Goal: Task Accomplishment & Management: Use online tool/utility

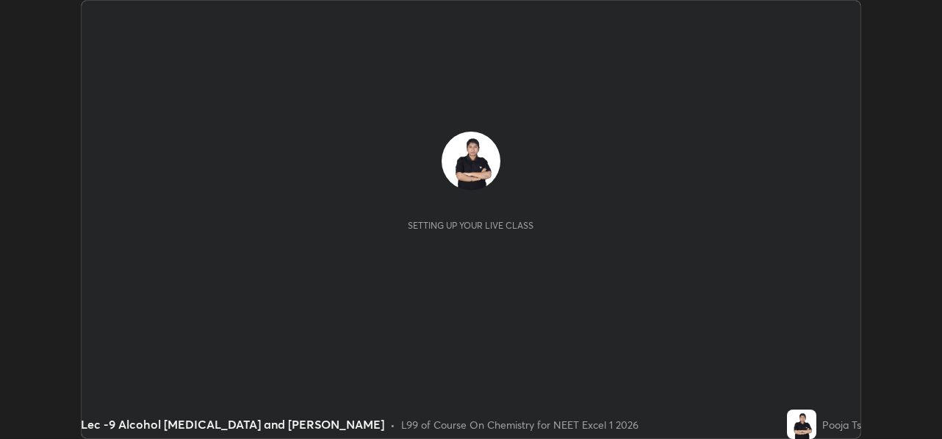
scroll to position [439, 941]
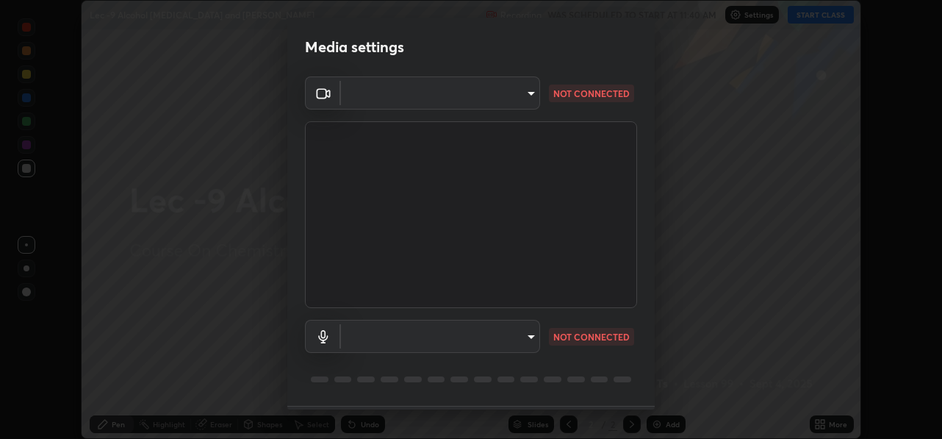
type input "78e73baf3d63bceb4c45423e3c658d9595c8caa1ee6d34b79bc6d5c79dc82097"
type input "default"
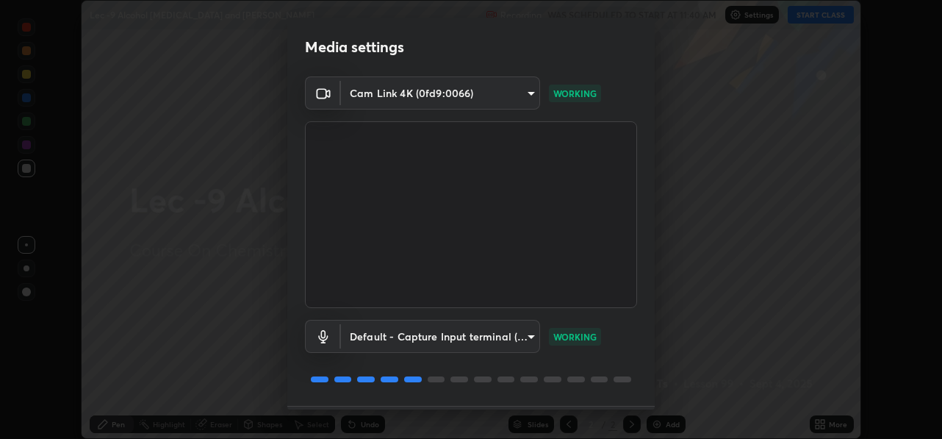
scroll to position [43, 0]
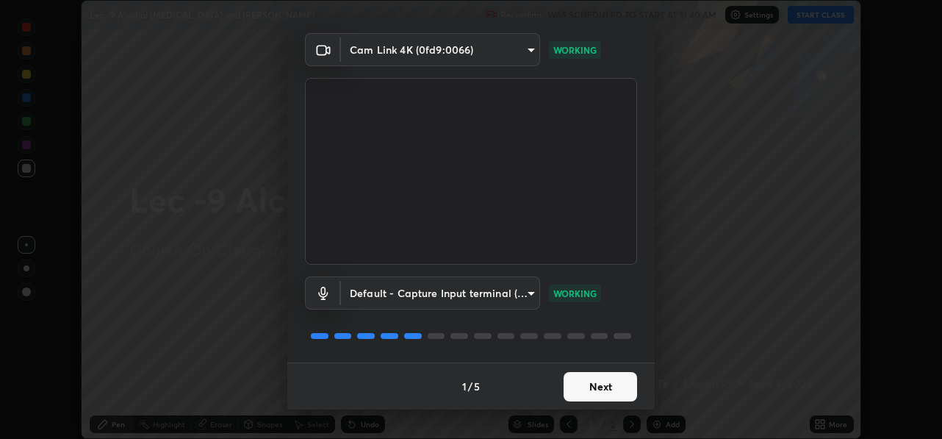
click at [588, 385] on button "Next" at bounding box center [600, 386] width 73 height 29
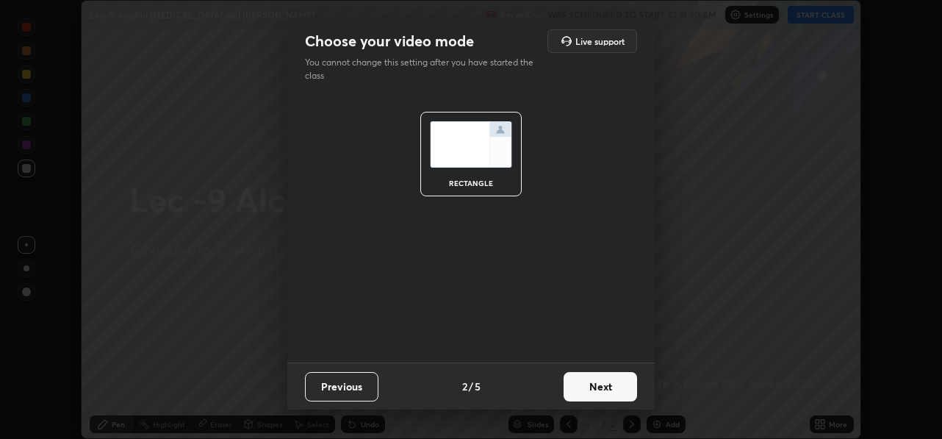
click at [614, 386] on button "Next" at bounding box center [600, 386] width 73 height 29
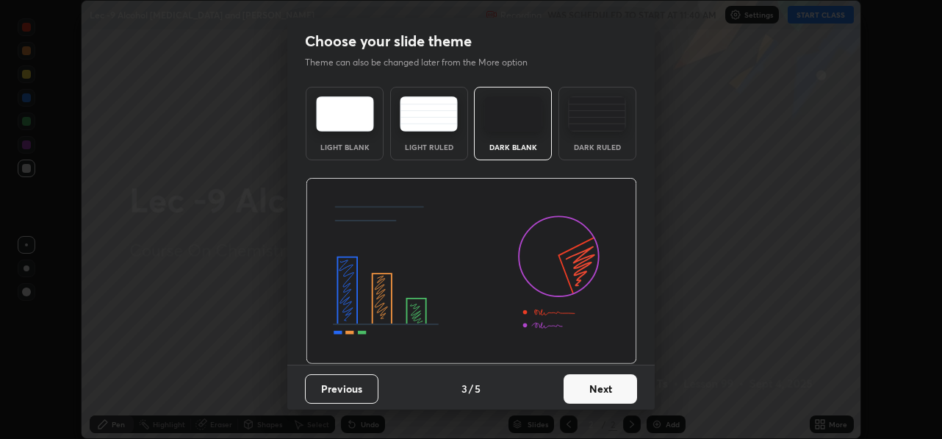
click at [617, 392] on button "Next" at bounding box center [600, 388] width 73 height 29
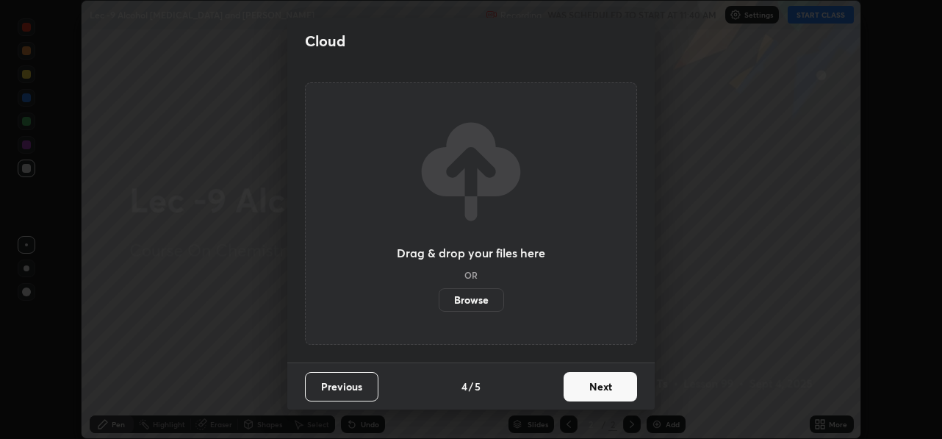
click at [625, 390] on button "Next" at bounding box center [600, 386] width 73 height 29
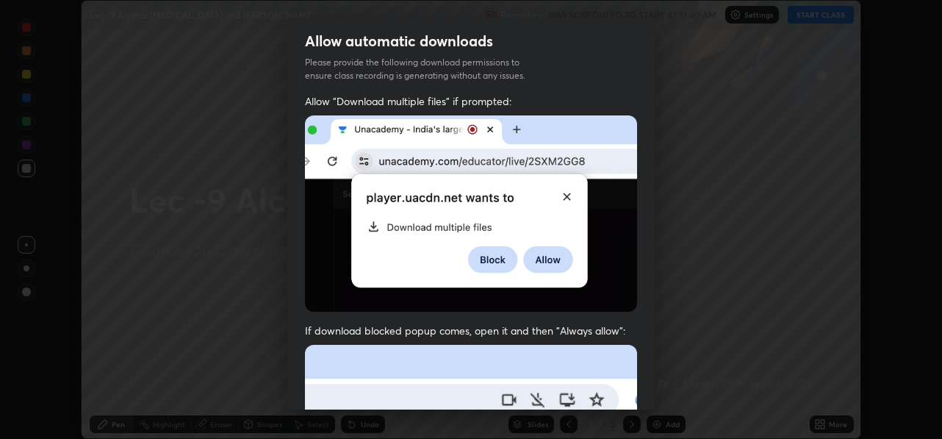
scroll to position [26, 0]
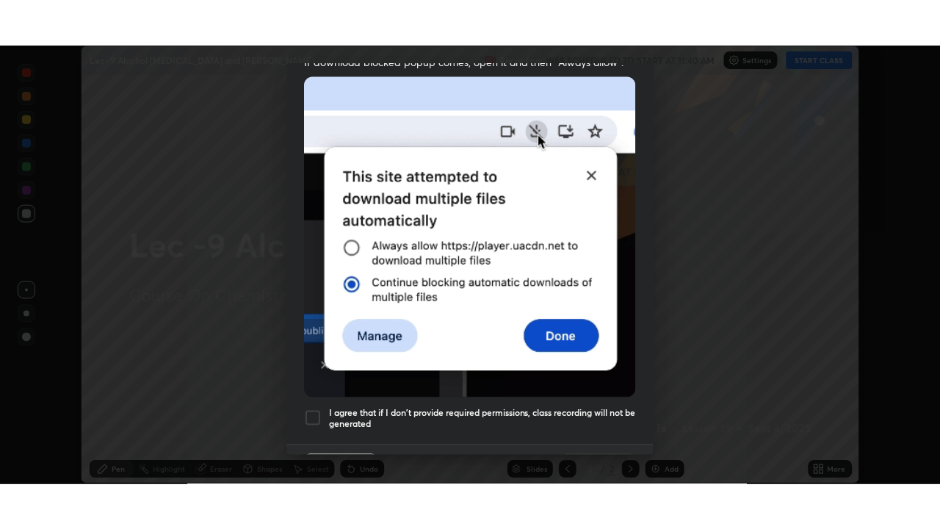
scroll to position [343, 0]
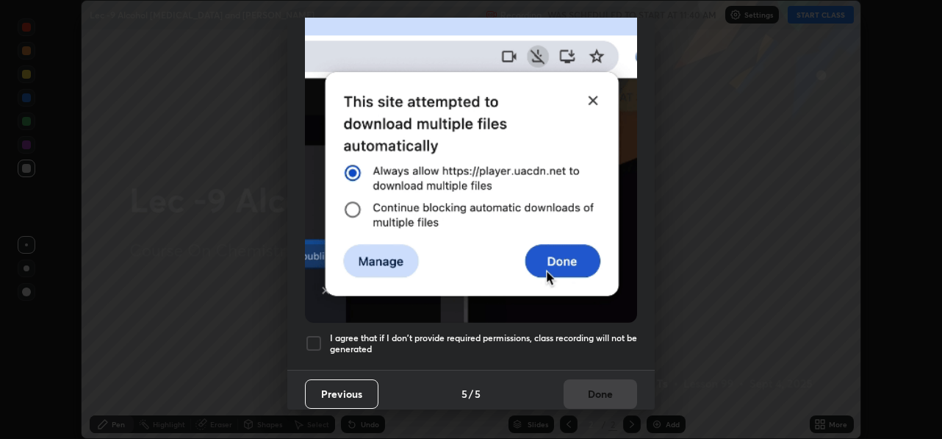
click at [312, 334] on div at bounding box center [314, 343] width 18 height 18
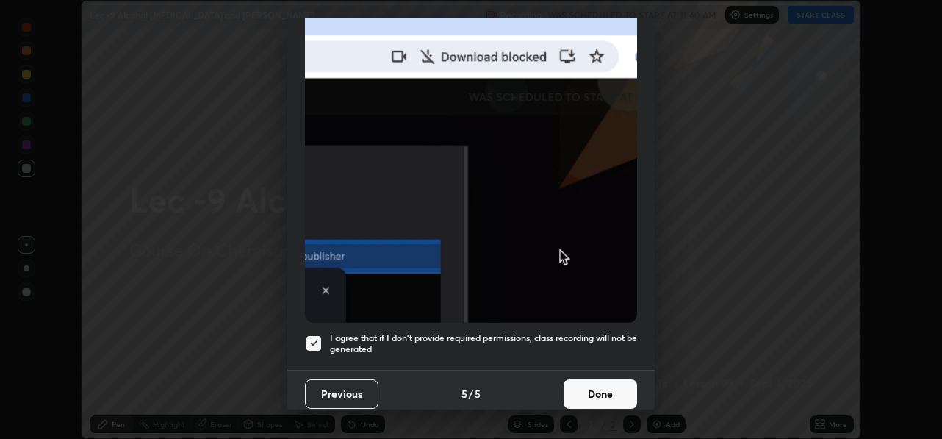
click at [599, 389] on button "Done" at bounding box center [600, 393] width 73 height 29
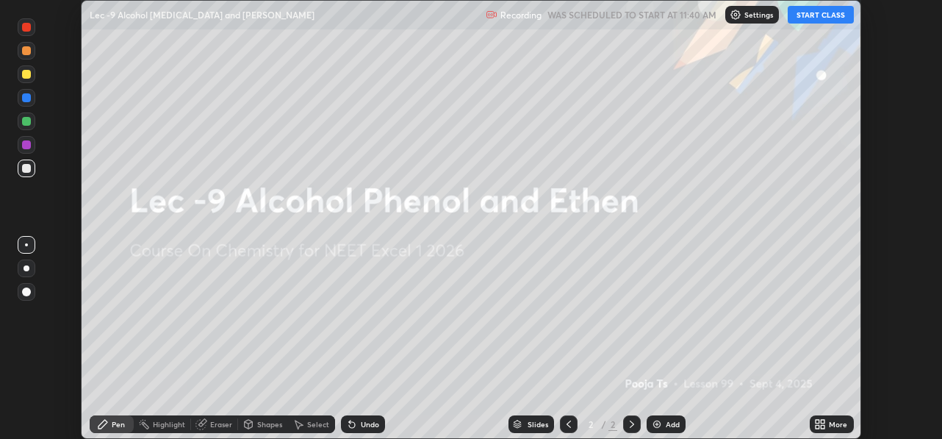
click at [804, 21] on button "START CLASS" at bounding box center [821, 15] width 66 height 18
click at [832, 419] on div "More" at bounding box center [832, 424] width 44 height 18
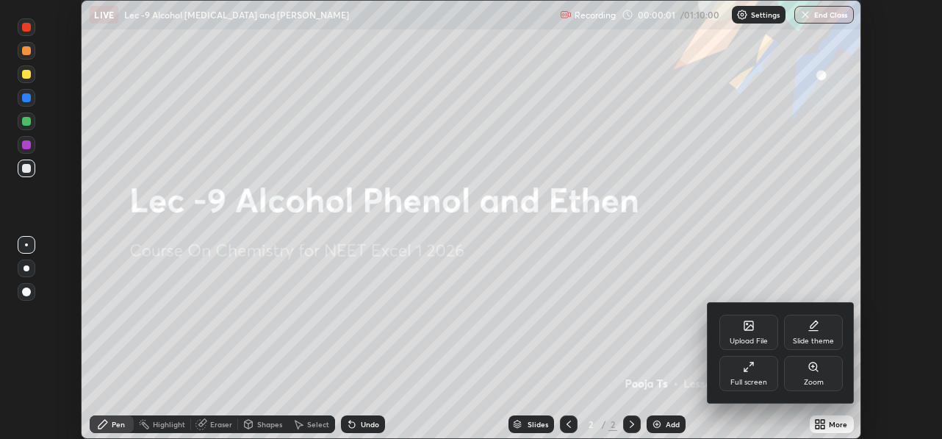
click at [770, 374] on div "Full screen" at bounding box center [748, 373] width 59 height 35
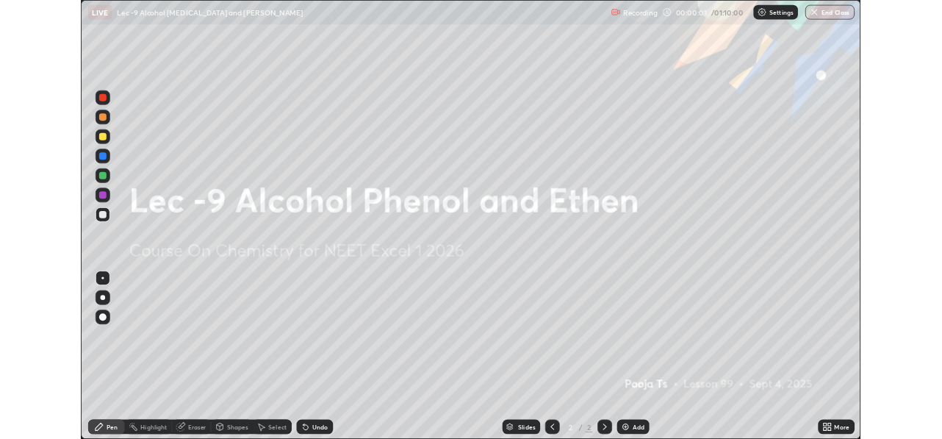
scroll to position [529, 940]
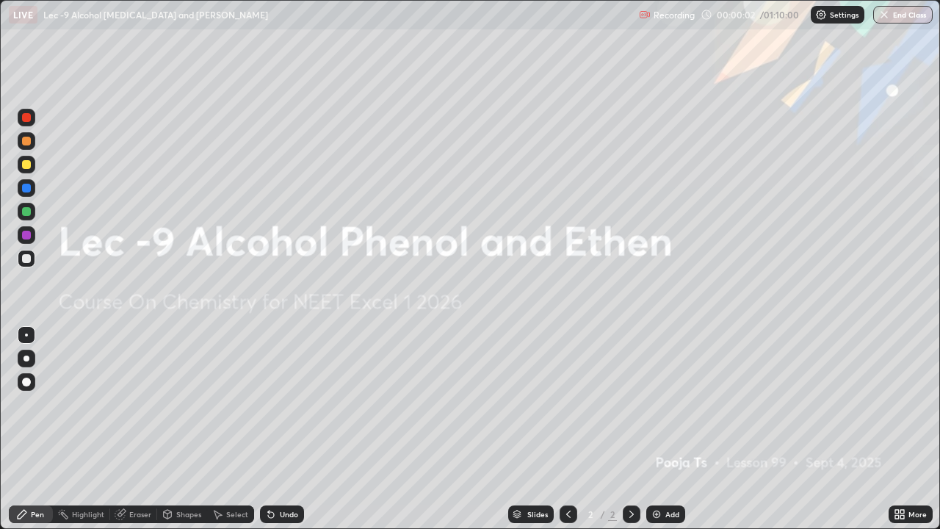
click at [675, 438] on div "Add" at bounding box center [673, 514] width 14 height 7
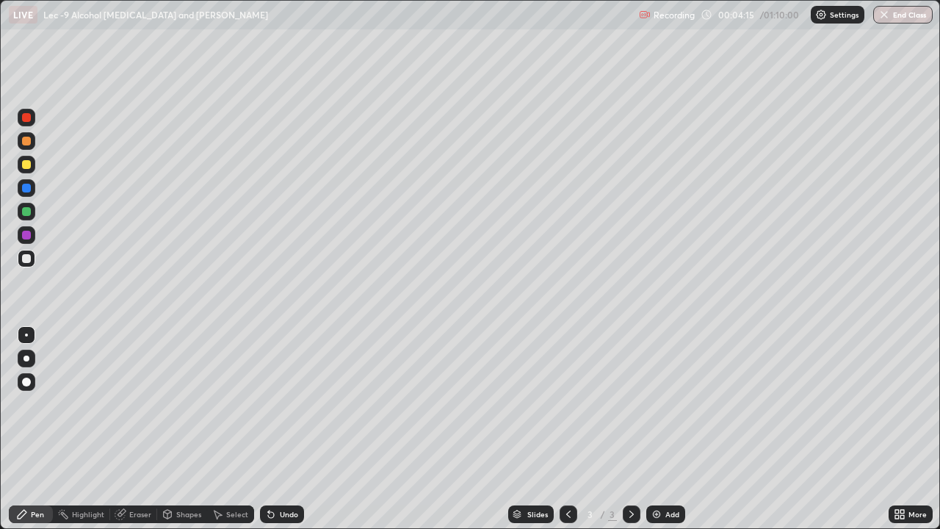
click at [674, 438] on div "Add" at bounding box center [673, 514] width 14 height 7
click at [32, 216] on div at bounding box center [27, 212] width 18 height 18
click at [280, 438] on div "Undo" at bounding box center [289, 514] width 18 height 7
click at [276, 438] on div "Undo" at bounding box center [282, 515] width 44 height 18
click at [280, 438] on div "Undo" at bounding box center [289, 514] width 18 height 7
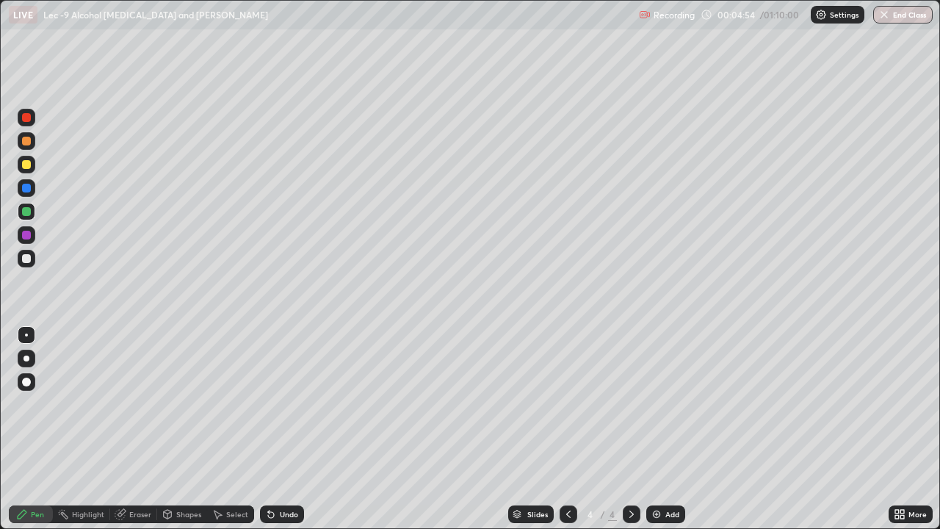
click at [280, 438] on div "Undo" at bounding box center [289, 514] width 18 height 7
click at [275, 438] on div "Undo" at bounding box center [282, 515] width 44 height 18
click at [277, 438] on div "Undo" at bounding box center [282, 515] width 44 height 18
click at [278, 438] on div "Undo" at bounding box center [282, 515] width 44 height 18
click at [279, 438] on div "Undo" at bounding box center [282, 515] width 44 height 18
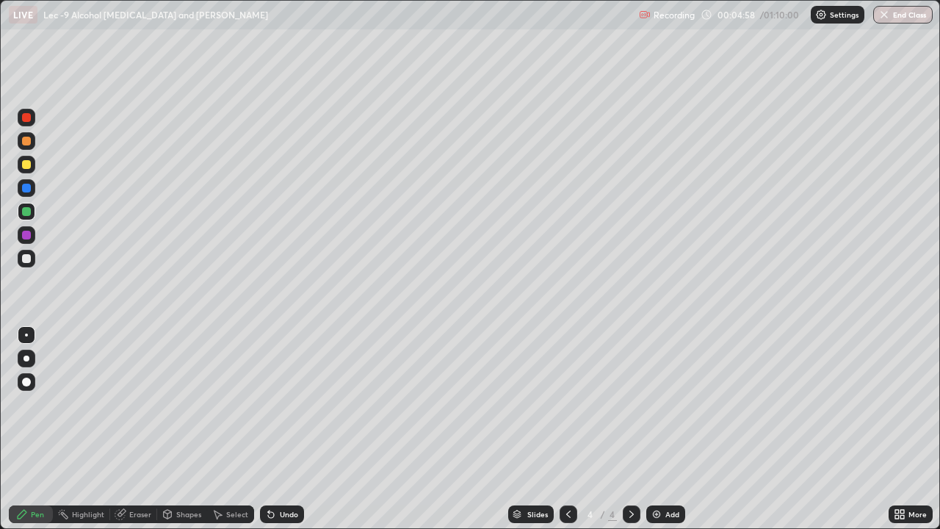
click at [280, 438] on div "Undo" at bounding box center [282, 515] width 44 height 18
click at [277, 438] on div "Undo" at bounding box center [282, 515] width 44 height 18
click at [27, 262] on div at bounding box center [26, 258] width 9 height 9
click at [277, 438] on div "Undo" at bounding box center [282, 515] width 44 height 18
click at [654, 438] on img at bounding box center [657, 514] width 12 height 12
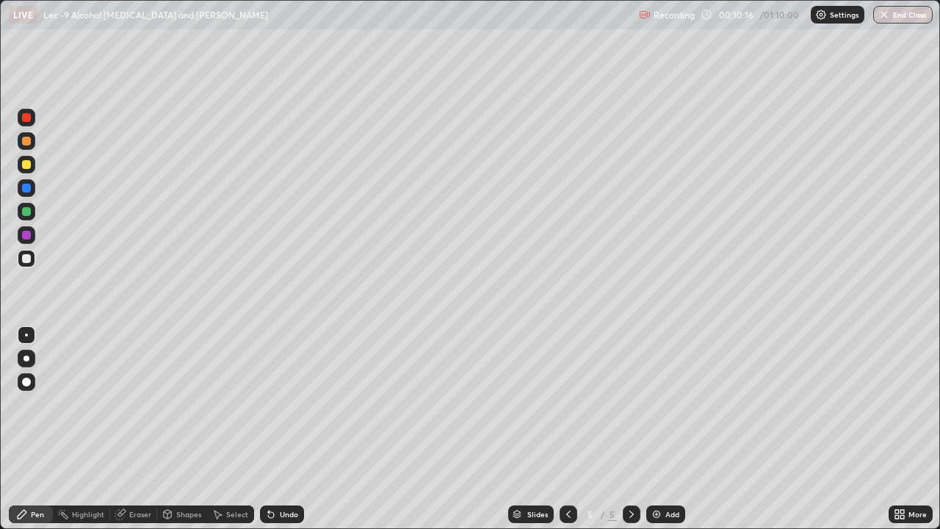
click at [29, 215] on div at bounding box center [26, 211] width 9 height 9
click at [269, 438] on icon at bounding box center [271, 515] width 6 height 6
click at [275, 438] on div "Undo" at bounding box center [282, 515] width 44 height 18
click at [34, 261] on div at bounding box center [27, 259] width 18 height 18
click at [219, 438] on icon at bounding box center [218, 514] width 12 height 12
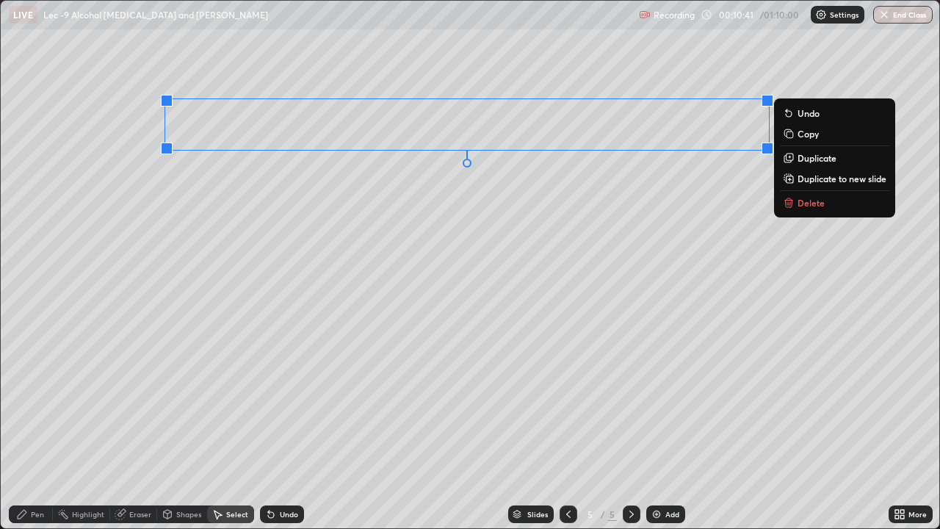
click at [184, 438] on div "Shapes" at bounding box center [188, 514] width 25 height 7
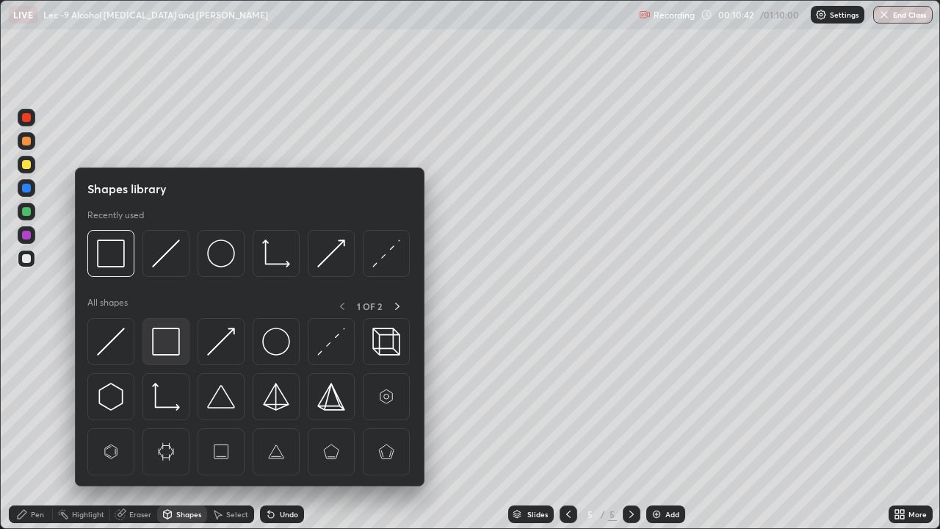
click at [175, 348] on img at bounding box center [166, 342] width 28 height 28
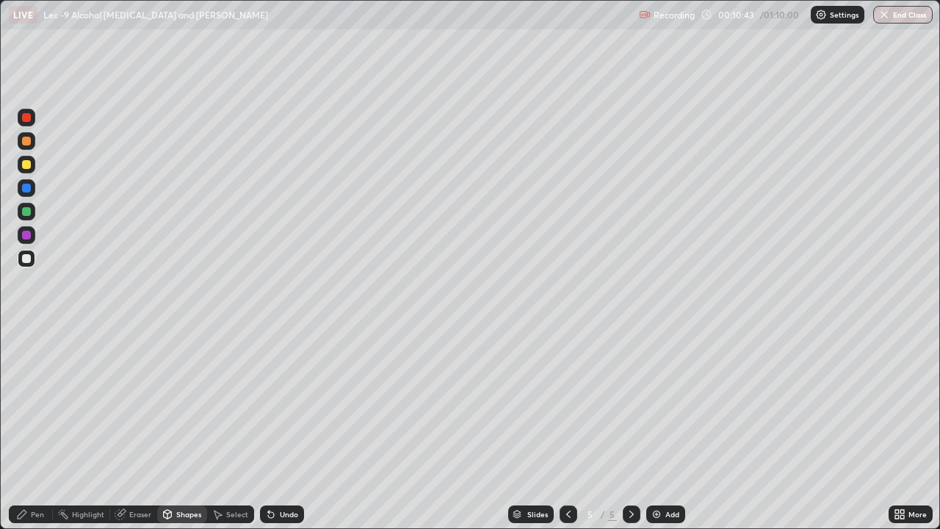
click at [32, 265] on div at bounding box center [27, 259] width 18 height 18
click at [190, 438] on div "Shapes" at bounding box center [188, 514] width 25 height 7
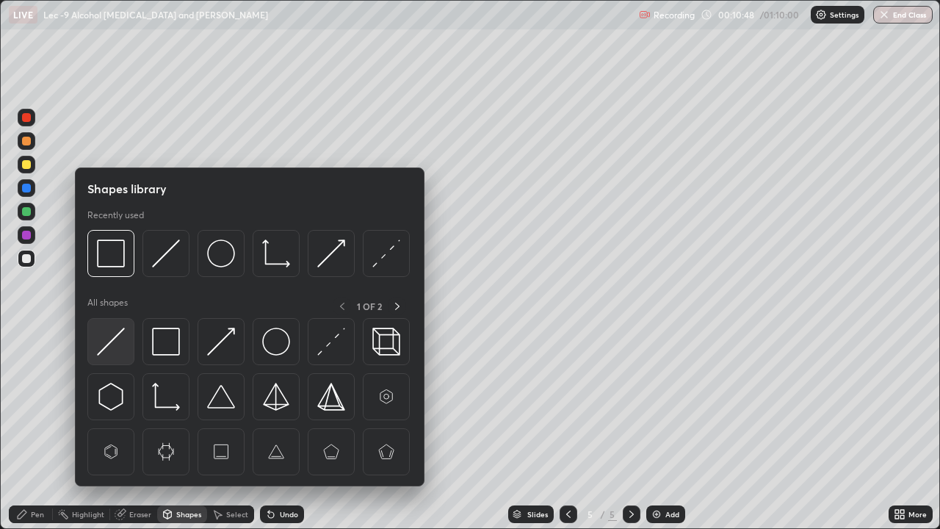
click at [121, 350] on img at bounding box center [111, 342] width 28 height 28
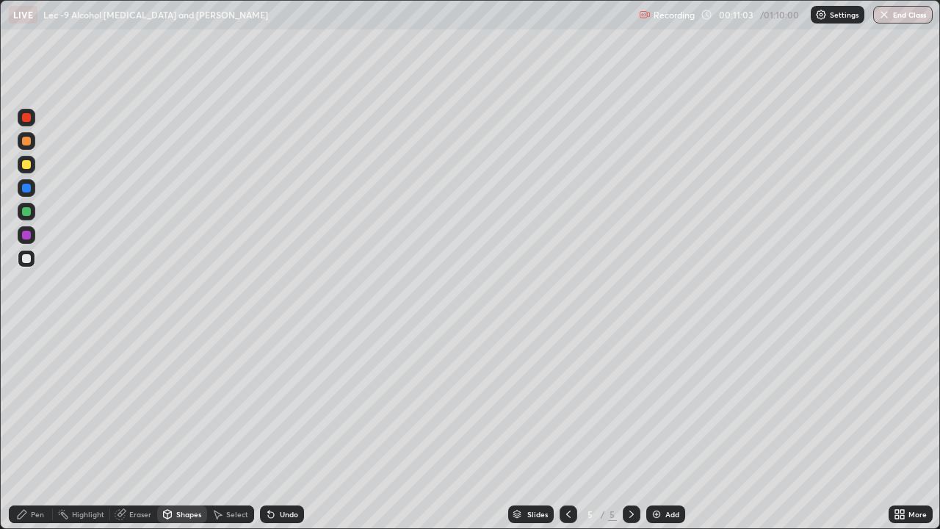
click at [27, 212] on div at bounding box center [26, 211] width 9 height 9
click at [273, 438] on icon at bounding box center [271, 514] width 12 height 12
click at [270, 438] on icon at bounding box center [271, 515] width 6 height 6
click at [40, 438] on div "Pen" at bounding box center [37, 514] width 13 height 7
click at [27, 165] on div at bounding box center [26, 164] width 9 height 9
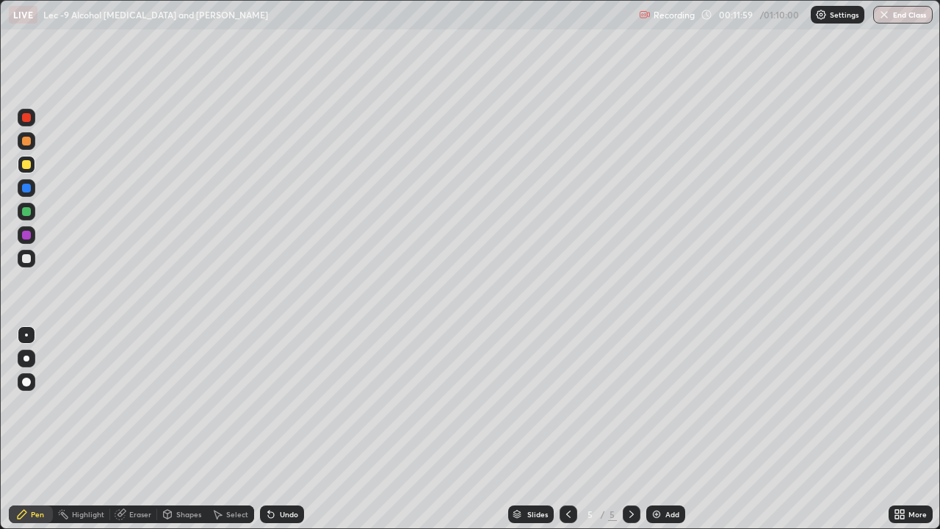
click at [216, 438] on icon at bounding box center [219, 515] width 8 height 9
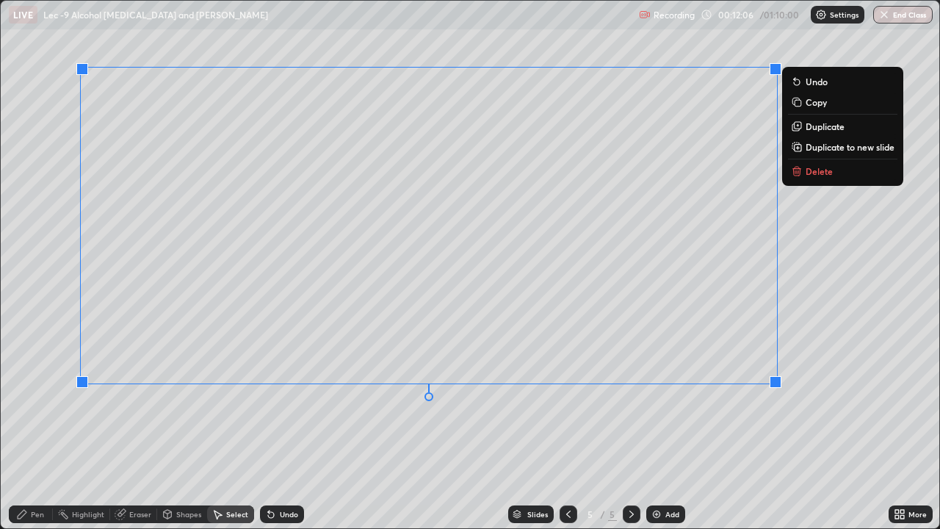
click at [36, 438] on div "Pen" at bounding box center [37, 514] width 13 height 7
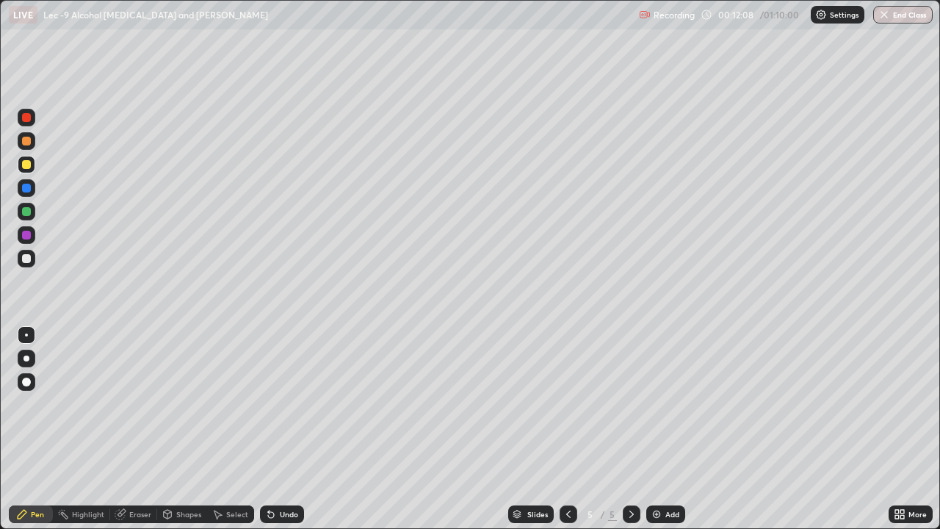
click at [165, 438] on icon at bounding box center [168, 514] width 8 height 9
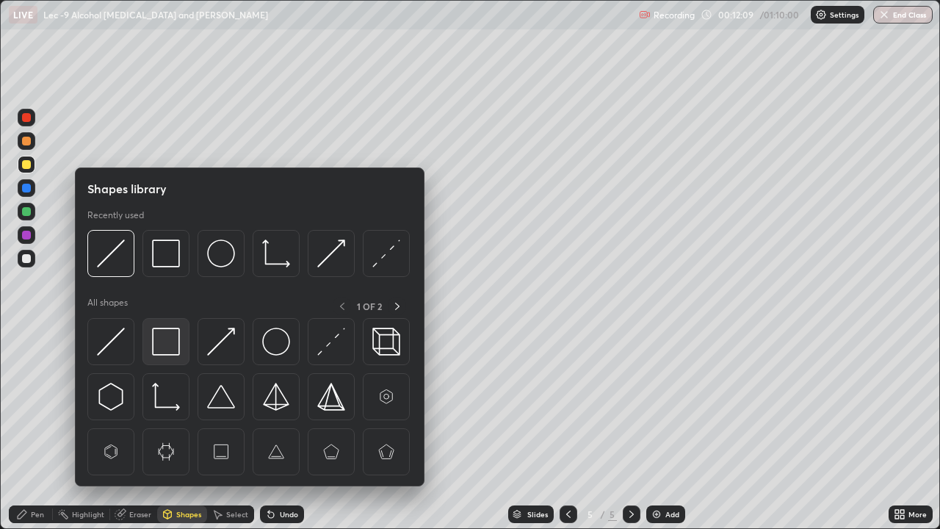
click at [170, 347] on img at bounding box center [166, 342] width 28 height 28
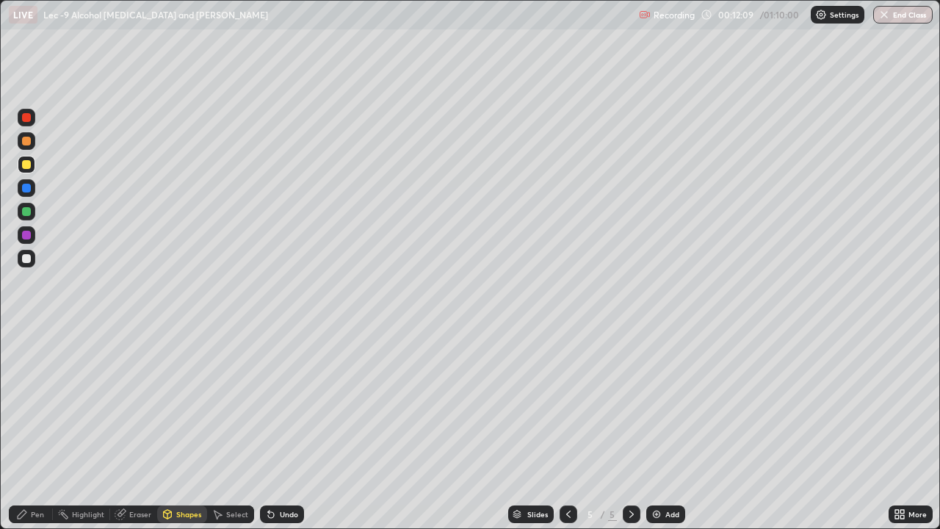
click at [27, 259] on div at bounding box center [26, 258] width 9 height 9
click at [187, 438] on div "Shapes" at bounding box center [188, 514] width 25 height 7
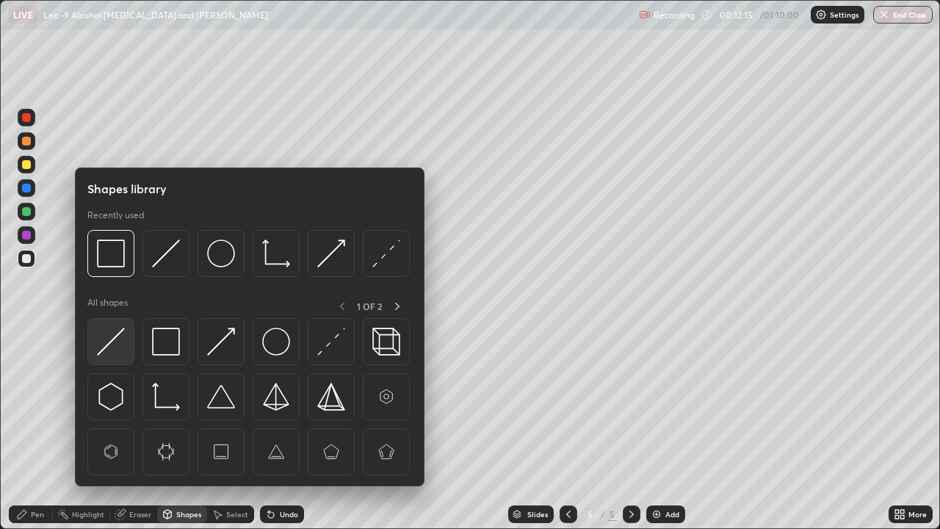
click at [120, 356] on img at bounding box center [111, 342] width 28 height 28
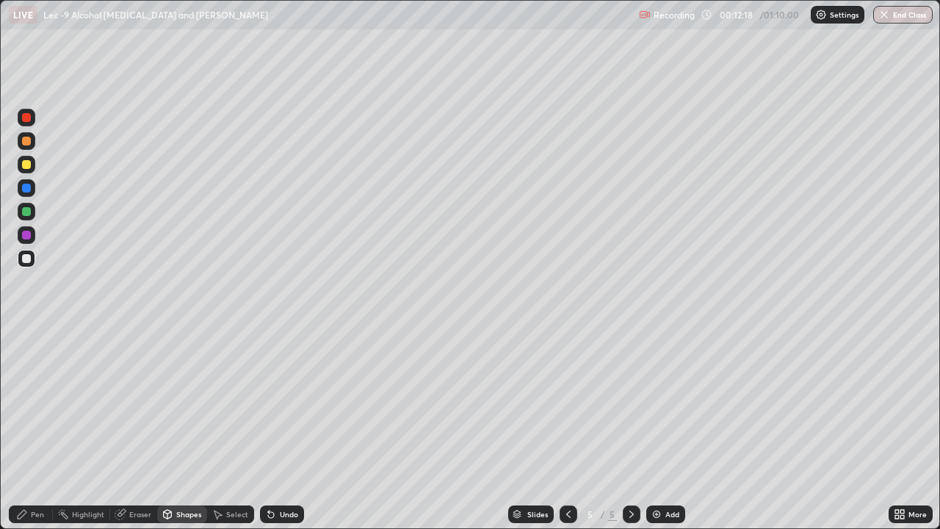
click at [36, 438] on div "Pen" at bounding box center [31, 515] width 44 height 18
click at [29, 170] on div at bounding box center [27, 165] width 18 height 18
click at [27, 212] on div at bounding box center [26, 211] width 9 height 9
click at [30, 185] on div at bounding box center [26, 188] width 9 height 9
click at [35, 121] on div at bounding box center [27, 118] width 18 height 18
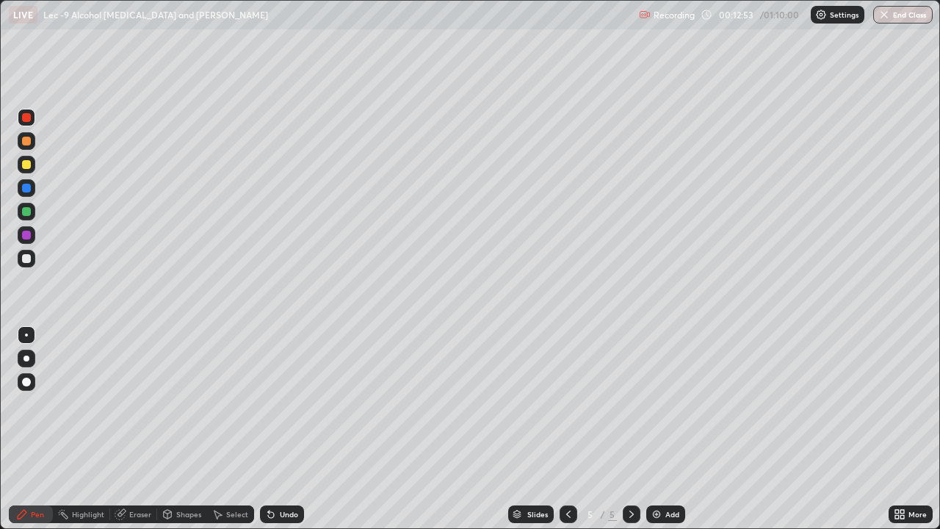
click at [31, 265] on div at bounding box center [27, 259] width 18 height 18
click at [27, 235] on div at bounding box center [26, 235] width 9 height 9
click at [30, 124] on div at bounding box center [27, 118] width 18 height 18
click at [32, 263] on div at bounding box center [27, 259] width 18 height 18
click at [29, 146] on div at bounding box center [27, 141] width 18 height 18
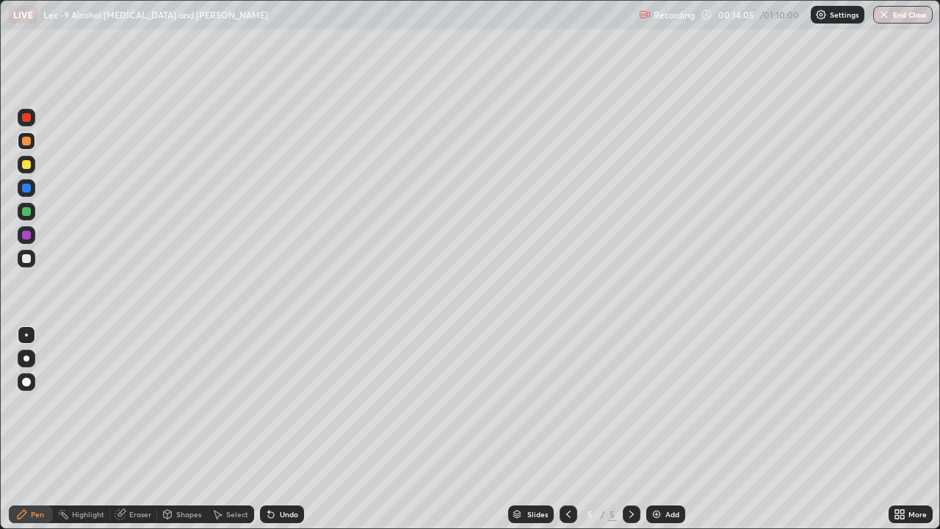
click at [32, 261] on div at bounding box center [27, 259] width 18 height 18
click at [666, 438] on div "Add" at bounding box center [673, 514] width 14 height 7
click at [567, 438] on icon at bounding box center [569, 514] width 12 height 12
click at [666, 438] on div "Add" at bounding box center [673, 514] width 14 height 7
click at [29, 170] on div at bounding box center [27, 165] width 18 height 18
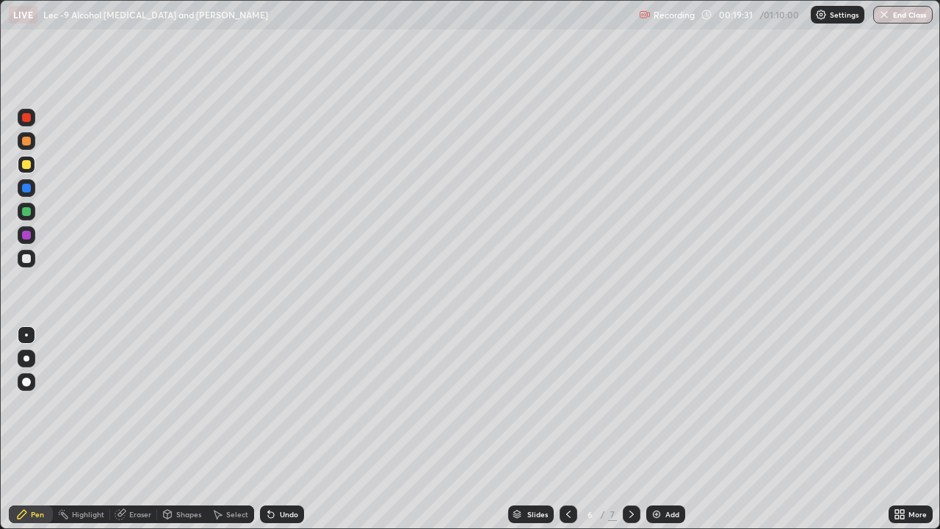
click at [32, 265] on div at bounding box center [27, 259] width 18 height 18
click at [27, 212] on div at bounding box center [26, 211] width 9 height 9
click at [240, 438] on div "Select" at bounding box center [237, 514] width 22 height 7
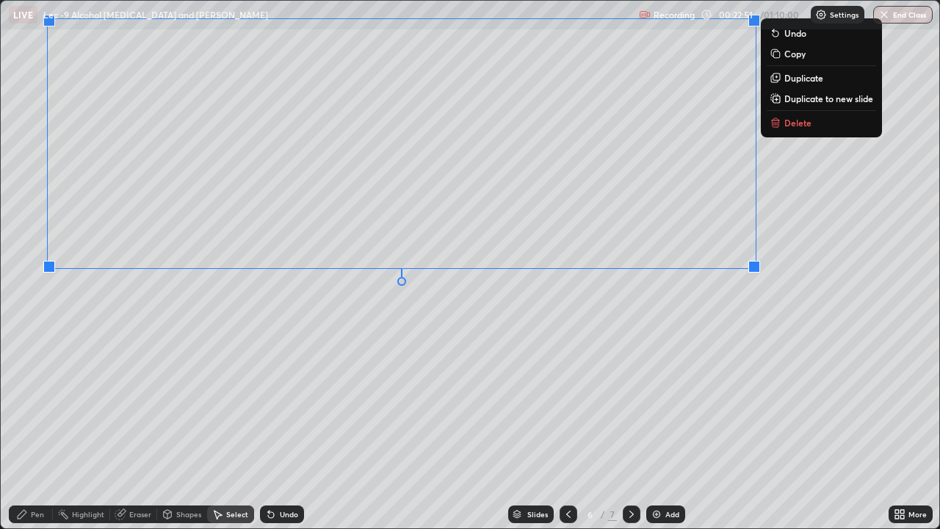
click at [37, 438] on div "Pen" at bounding box center [31, 515] width 44 height 18
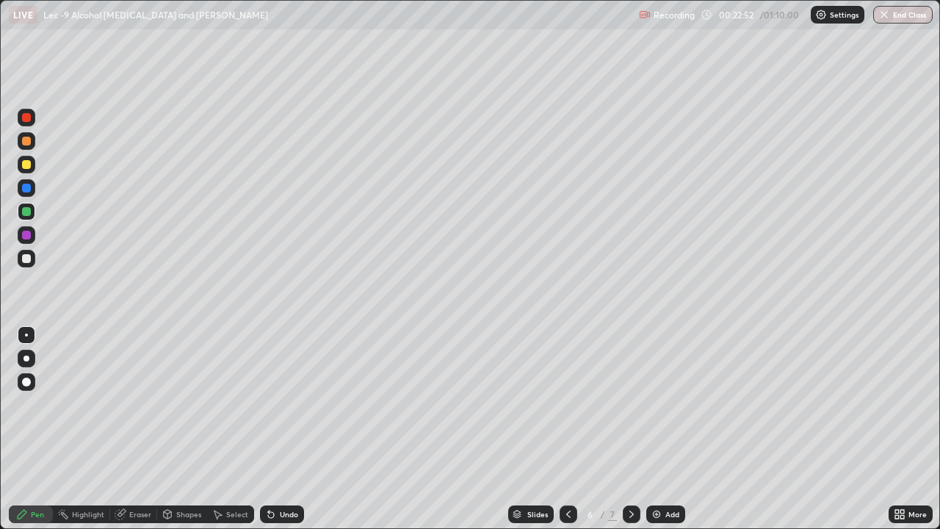
click at [32, 265] on div at bounding box center [27, 259] width 18 height 18
click at [268, 438] on icon at bounding box center [268, 511] width 1 height 1
click at [268, 438] on icon at bounding box center [271, 515] width 6 height 6
click at [32, 170] on div at bounding box center [27, 165] width 18 height 18
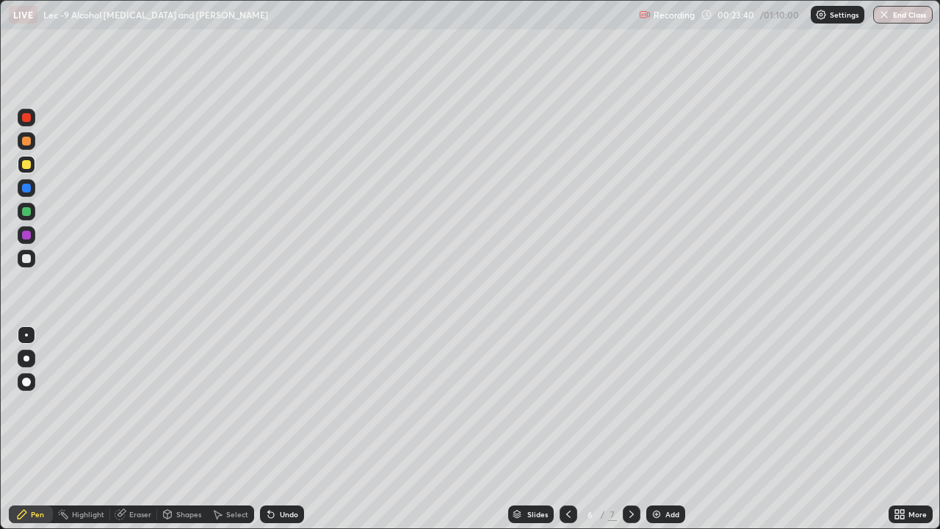
click at [119, 438] on icon at bounding box center [121, 514] width 12 height 12
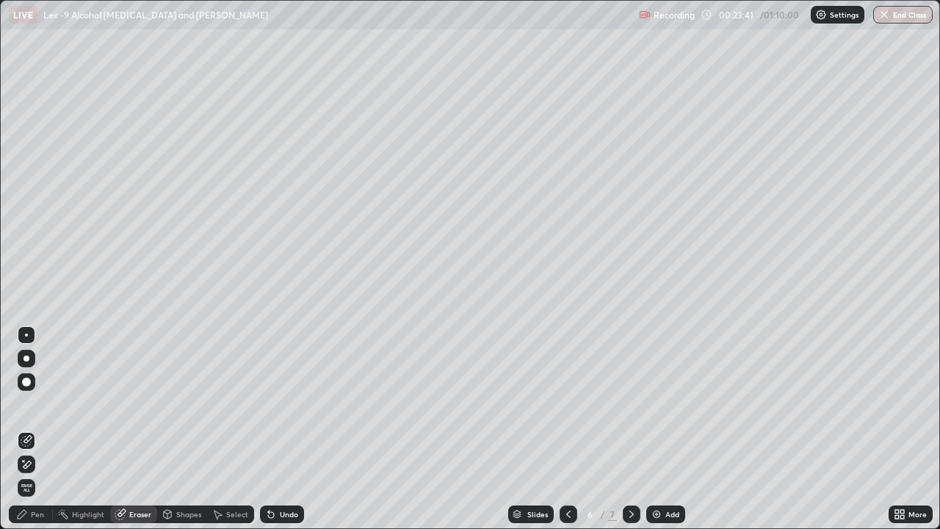
click at [27, 438] on icon at bounding box center [22, 514] width 12 height 12
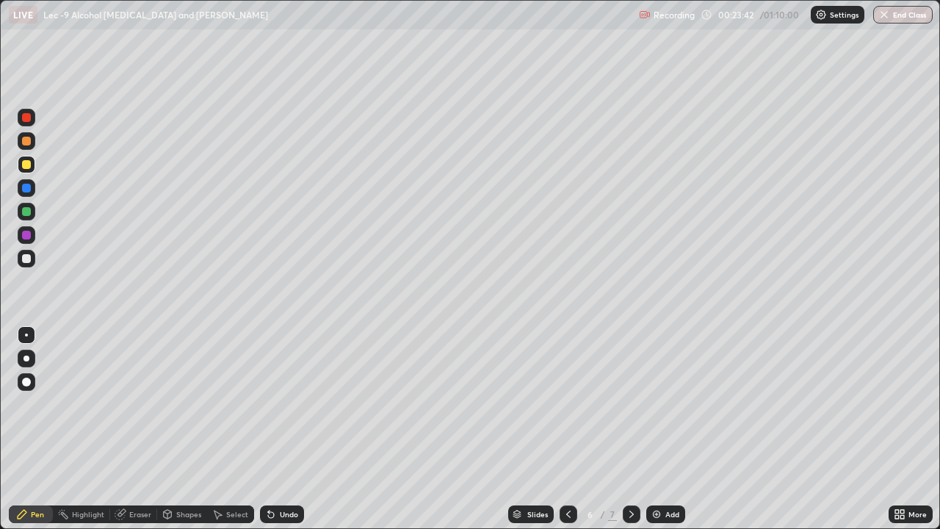
click at [26, 259] on div at bounding box center [26, 258] width 9 height 9
click at [35, 172] on div at bounding box center [27, 165] width 18 height 24
click at [34, 265] on div at bounding box center [27, 259] width 18 height 24
click at [676, 438] on div "Add" at bounding box center [673, 514] width 14 height 7
click at [567, 438] on icon at bounding box center [569, 514] width 12 height 12
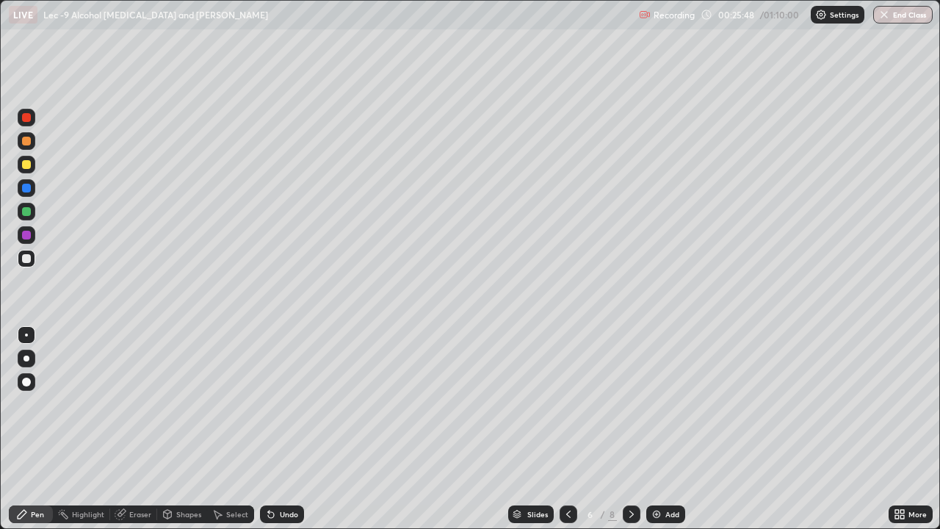
click at [630, 438] on icon at bounding box center [632, 514] width 12 height 12
click at [233, 438] on div "Select" at bounding box center [237, 514] width 22 height 7
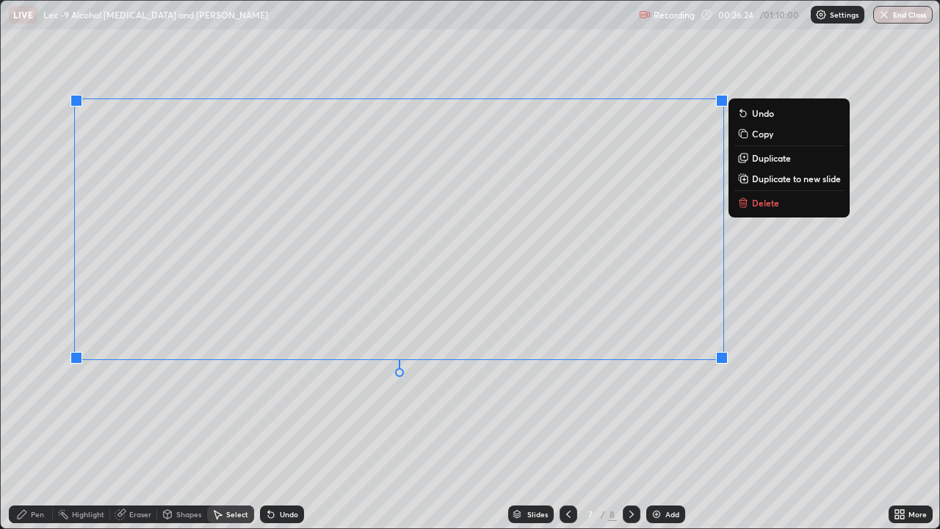
click at [386, 434] on div "0 ° Undo Copy Duplicate Duplicate to new slide Delete" at bounding box center [470, 265] width 939 height 528
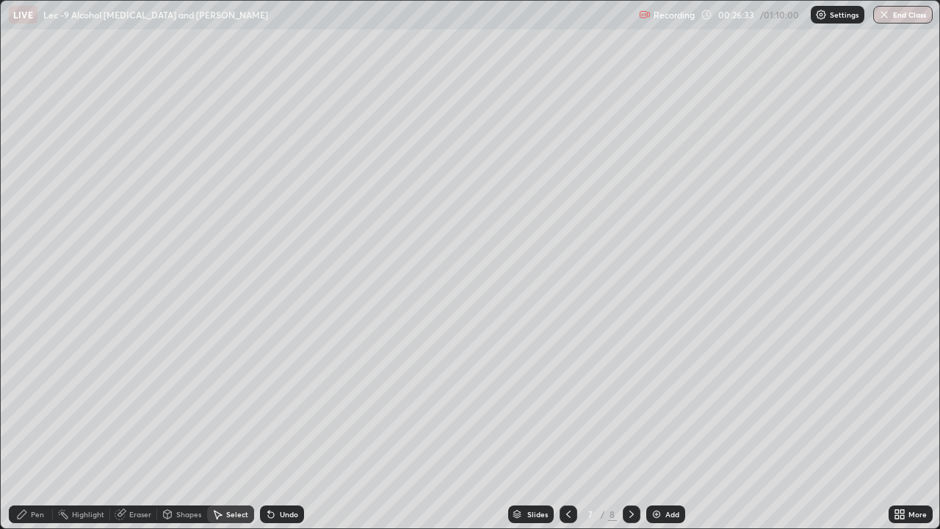
click at [35, 438] on div "Pen" at bounding box center [37, 514] width 13 height 7
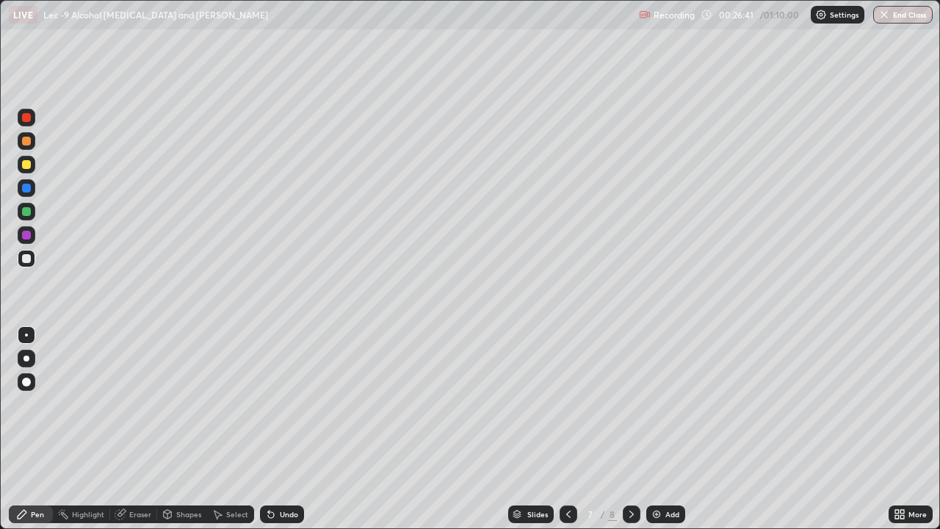
click at [268, 438] on icon at bounding box center [271, 515] width 6 height 6
click at [260, 438] on div "Undo" at bounding box center [282, 515] width 44 height 18
click at [251, 438] on div "Select" at bounding box center [230, 514] width 47 height 29
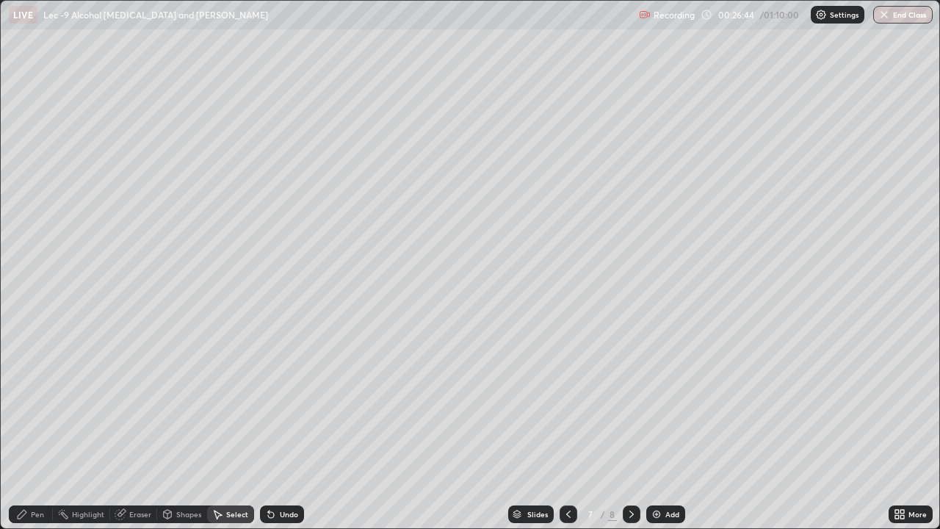
click at [33, 438] on div "Pen" at bounding box center [37, 514] width 13 height 7
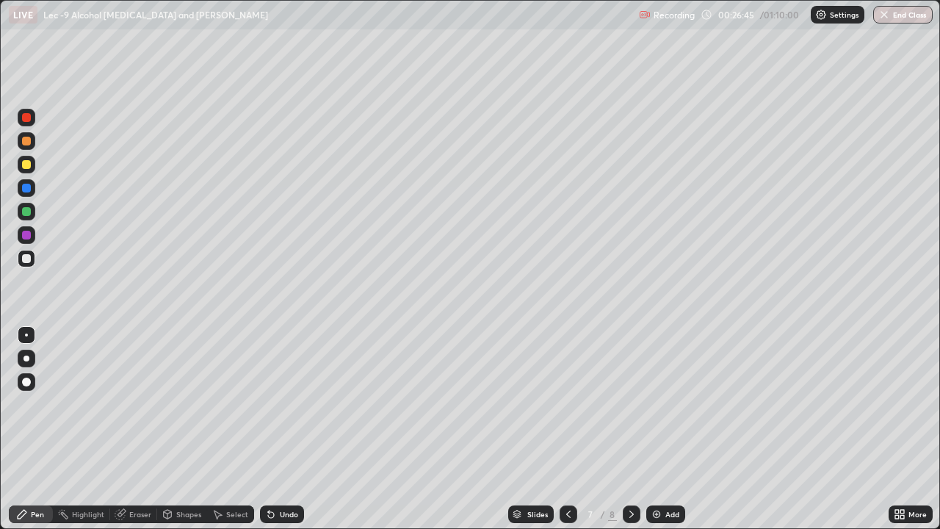
click at [26, 212] on div at bounding box center [26, 211] width 9 height 9
click at [678, 438] on div "Add" at bounding box center [666, 515] width 39 height 18
click at [29, 168] on div at bounding box center [26, 164] width 9 height 9
click at [575, 438] on div at bounding box center [569, 515] width 18 height 18
click at [630, 438] on icon at bounding box center [632, 514] width 12 height 12
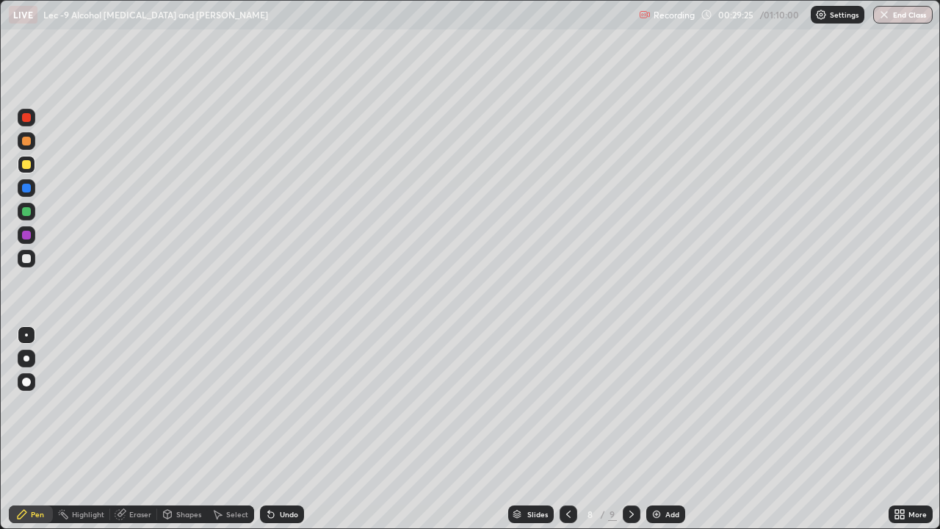
click at [273, 438] on icon at bounding box center [271, 514] width 12 height 12
click at [281, 438] on div "Undo" at bounding box center [289, 514] width 18 height 7
click at [676, 438] on div "Add" at bounding box center [673, 514] width 14 height 7
click at [27, 259] on div at bounding box center [26, 258] width 9 height 9
click at [29, 167] on div at bounding box center [26, 164] width 9 height 9
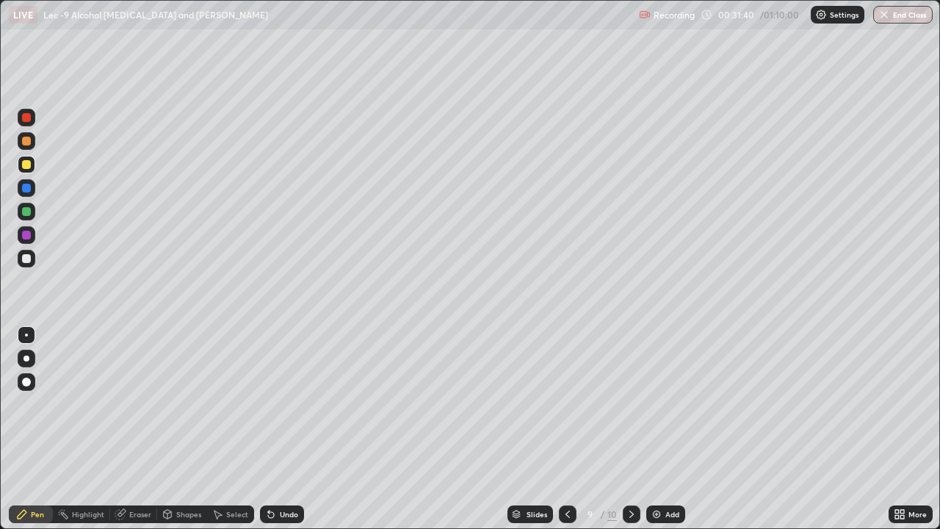
click at [292, 438] on div "Undo" at bounding box center [282, 515] width 44 height 18
click at [290, 438] on div "Undo" at bounding box center [289, 514] width 18 height 7
click at [291, 438] on div "Undo" at bounding box center [289, 514] width 18 height 7
click at [32, 264] on div at bounding box center [27, 259] width 18 height 18
click at [675, 438] on div "Add" at bounding box center [666, 515] width 39 height 18
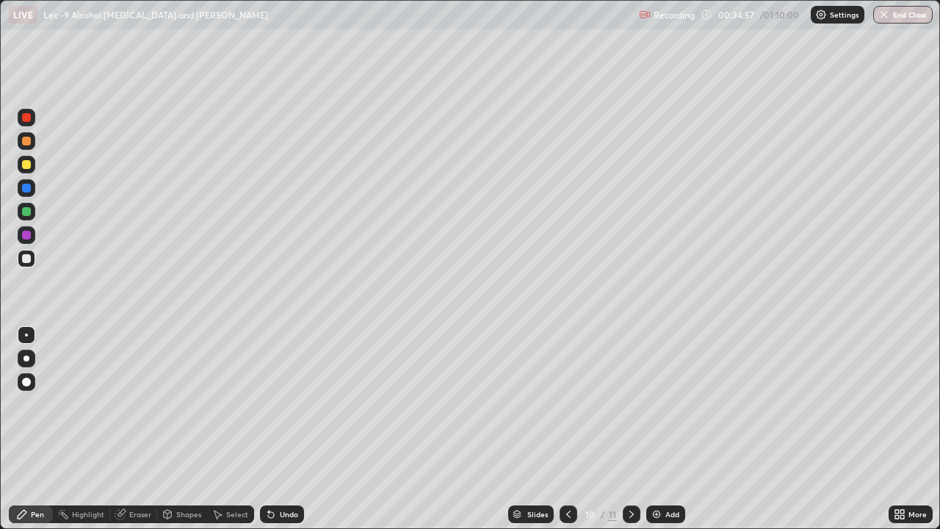
click at [31, 170] on div at bounding box center [27, 165] width 18 height 18
click at [32, 262] on div at bounding box center [27, 259] width 18 height 18
click at [220, 438] on icon at bounding box center [218, 514] width 12 height 12
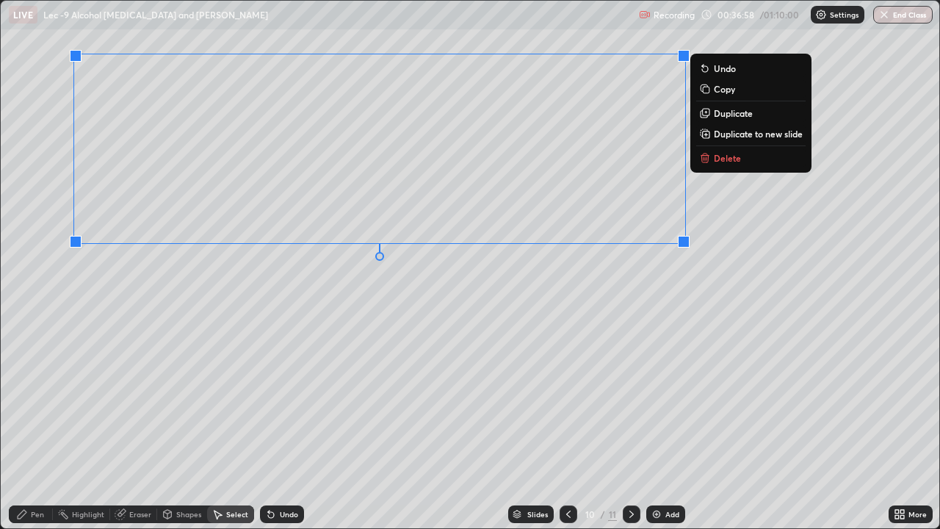
click at [233, 438] on div "Select" at bounding box center [230, 515] width 47 height 18
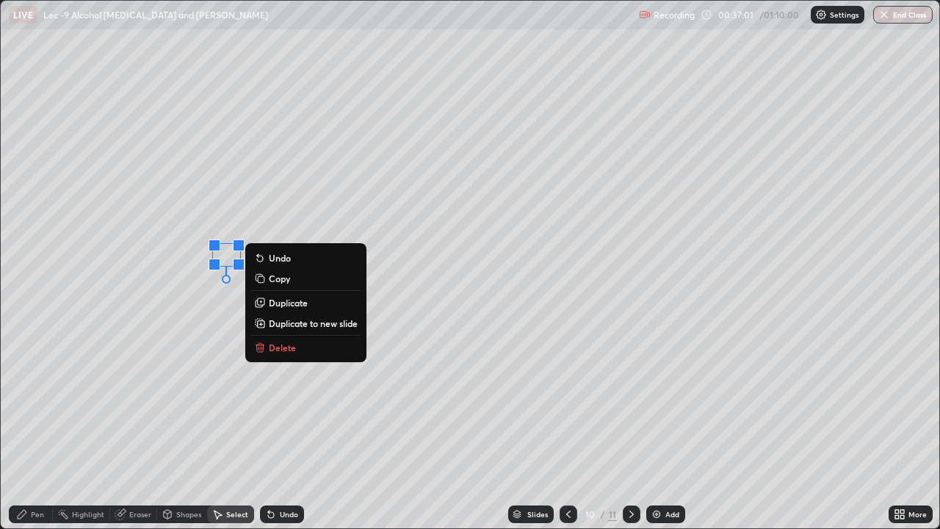
click at [43, 438] on div "Pen" at bounding box center [31, 515] width 44 height 18
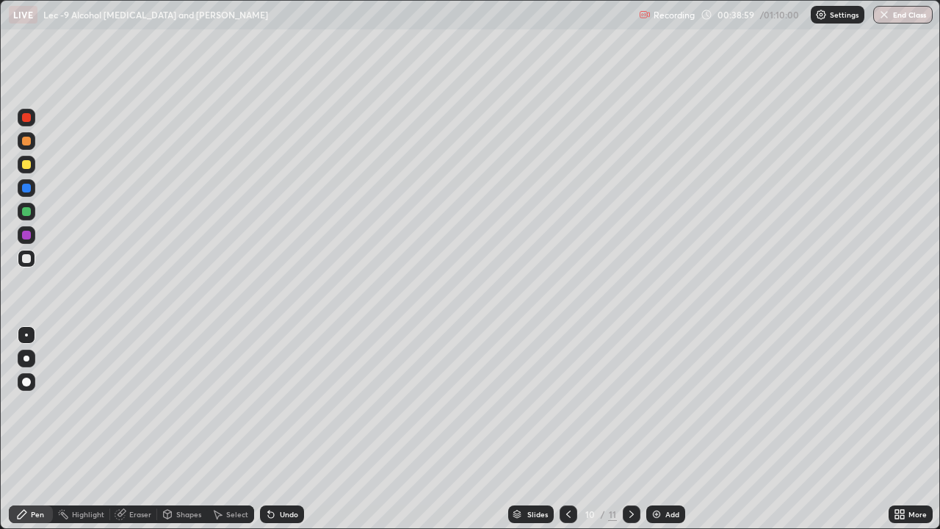
click at [32, 213] on div at bounding box center [27, 212] width 18 height 18
click at [215, 438] on icon at bounding box center [218, 514] width 12 height 12
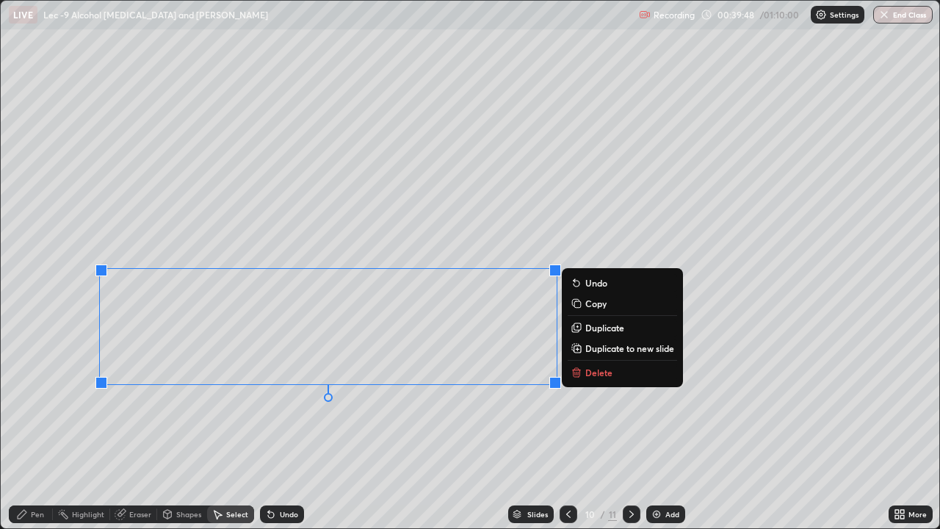
click at [30, 438] on div "Pen" at bounding box center [31, 515] width 44 height 18
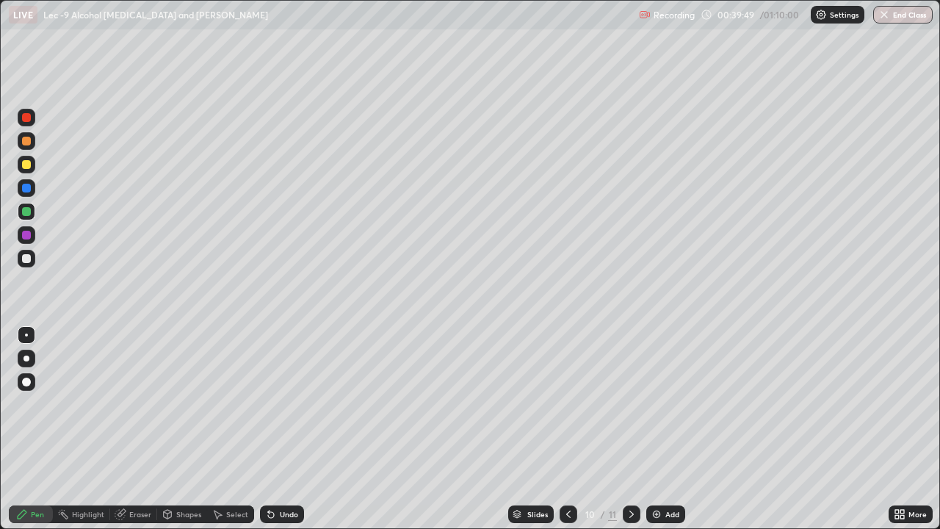
click at [33, 260] on div at bounding box center [27, 259] width 18 height 18
click at [131, 438] on div "Eraser" at bounding box center [140, 514] width 22 height 7
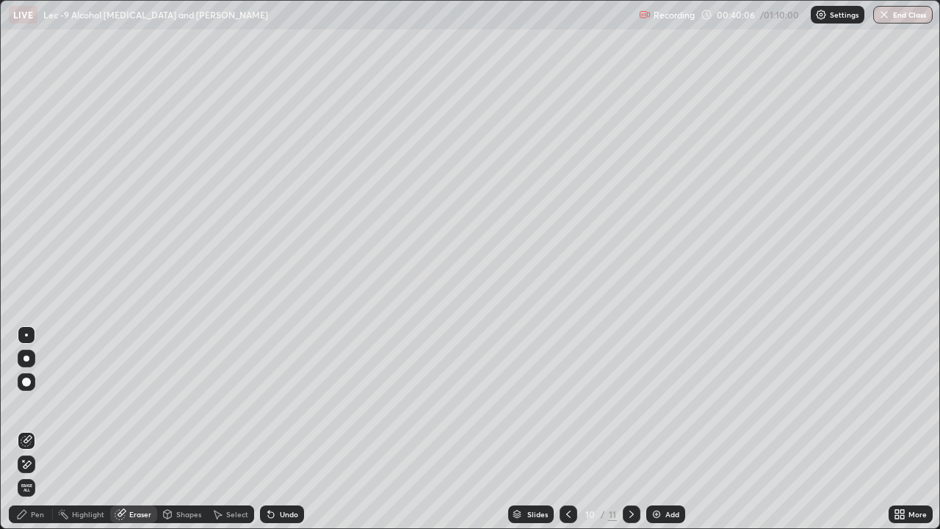
click at [43, 438] on div "Pen" at bounding box center [37, 514] width 13 height 7
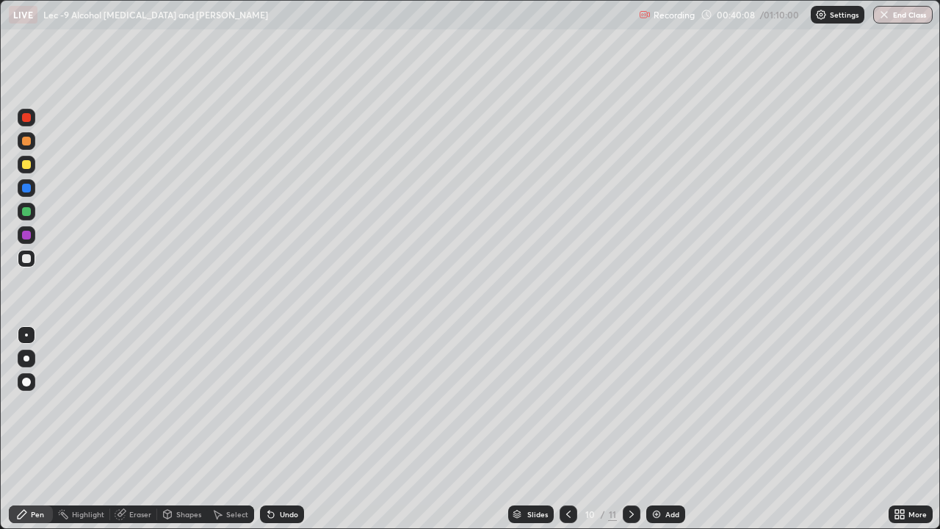
click at [268, 438] on icon at bounding box center [268, 511] width 1 height 1
click at [140, 438] on div "Eraser" at bounding box center [133, 515] width 47 height 18
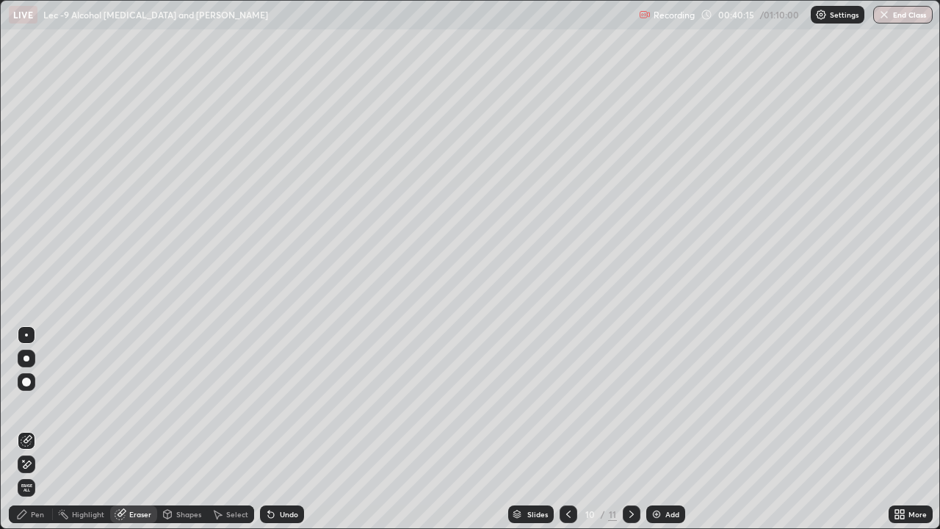
click at [32, 438] on div "Pen" at bounding box center [37, 514] width 13 height 7
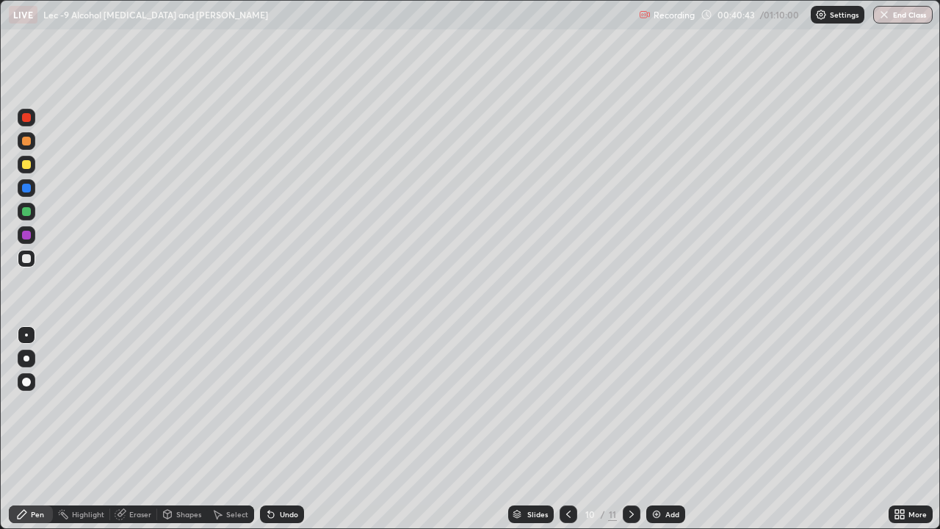
click at [27, 212] on div at bounding box center [26, 211] width 9 height 9
click at [27, 170] on div at bounding box center [27, 165] width 18 height 18
click at [659, 438] on div "Add" at bounding box center [666, 515] width 39 height 18
click at [567, 438] on icon at bounding box center [569, 514] width 12 height 12
click at [656, 438] on img at bounding box center [657, 514] width 12 height 12
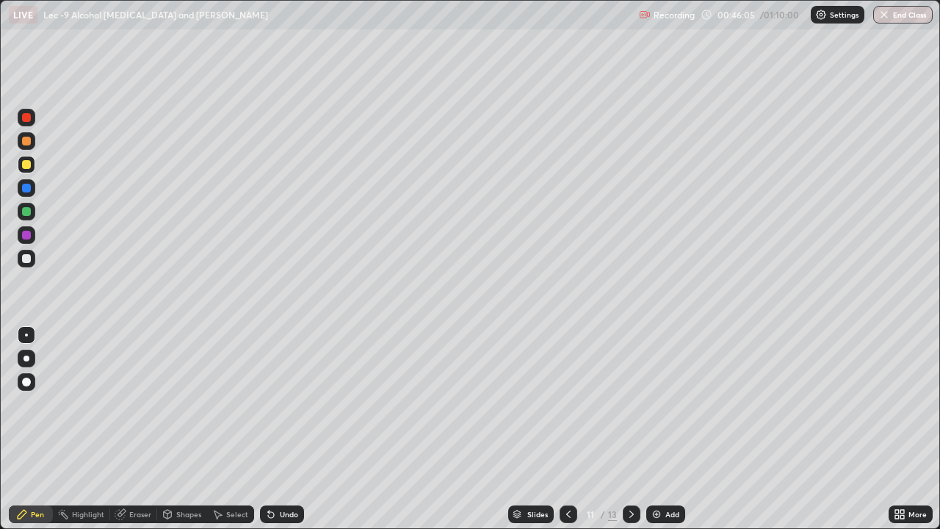
click at [194, 438] on div "Shapes" at bounding box center [188, 514] width 25 height 7
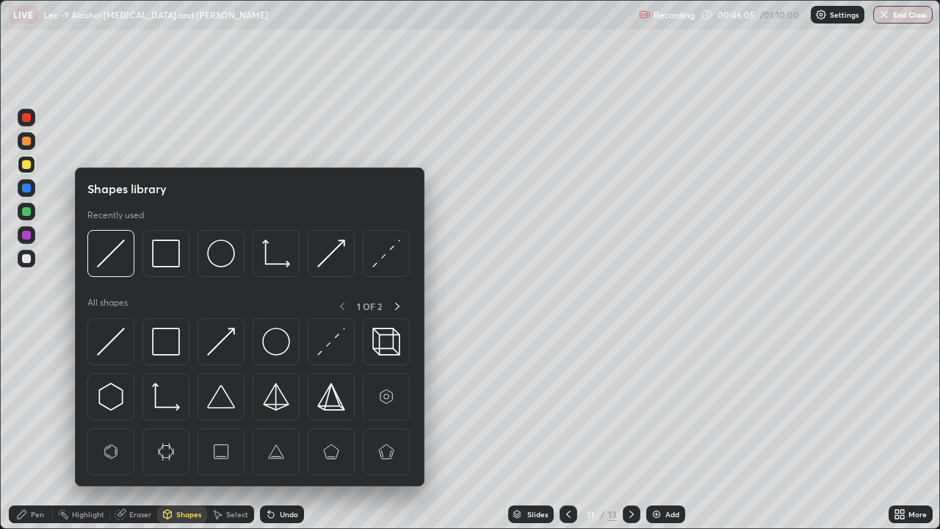
click at [227, 438] on div "Select" at bounding box center [237, 514] width 22 height 7
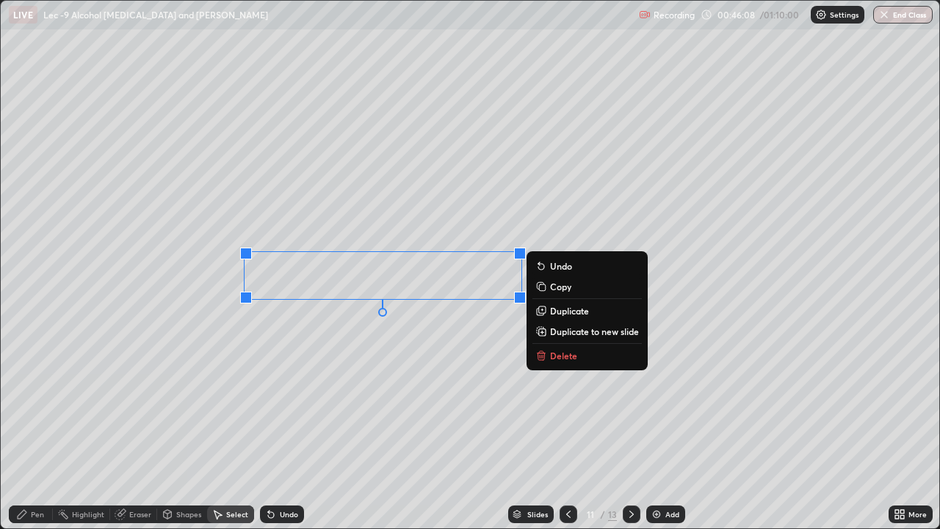
click at [560, 359] on p "Delete" at bounding box center [563, 356] width 27 height 12
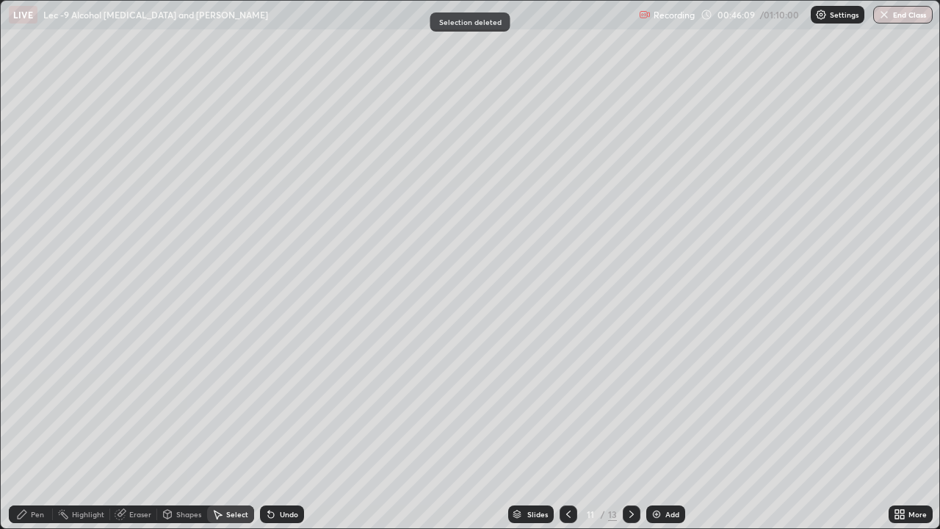
click at [281, 438] on div "Undo" at bounding box center [282, 515] width 44 height 18
click at [37, 438] on div "Pen" at bounding box center [37, 514] width 13 height 7
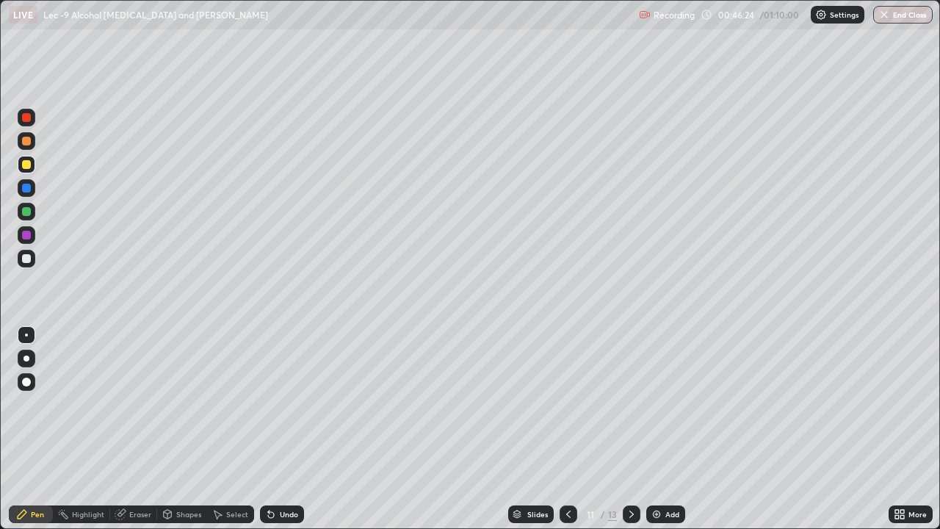
click at [238, 438] on div "Select" at bounding box center [237, 514] width 22 height 7
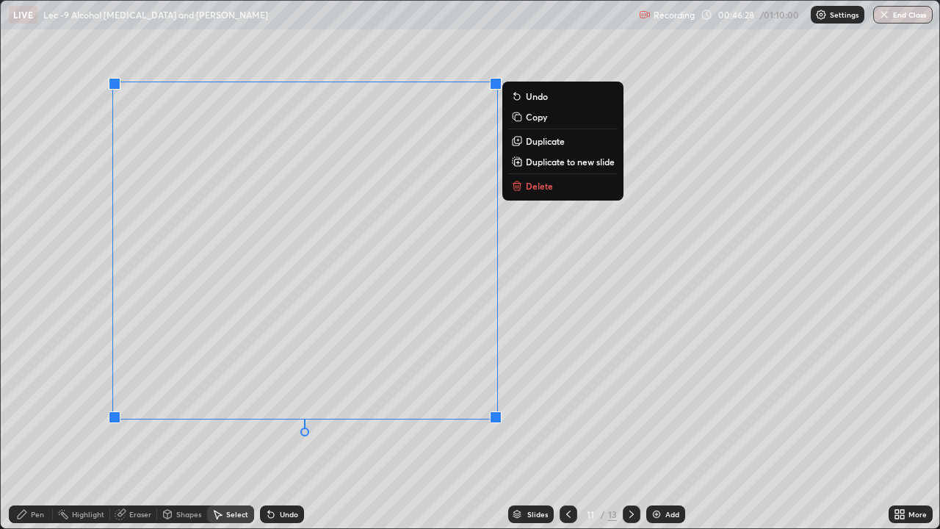
click at [39, 438] on div "Pen" at bounding box center [31, 515] width 44 height 18
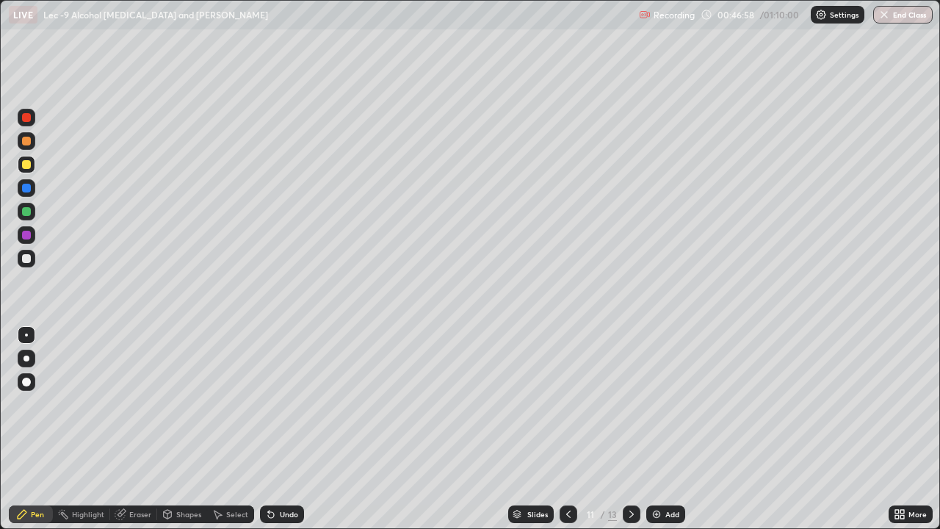
click at [567, 438] on icon at bounding box center [569, 514] width 12 height 12
click at [630, 438] on icon at bounding box center [632, 514] width 12 height 12
click at [570, 438] on icon at bounding box center [569, 514] width 12 height 12
click at [630, 438] on icon at bounding box center [632, 514] width 12 height 12
click at [32, 260] on div at bounding box center [27, 259] width 18 height 18
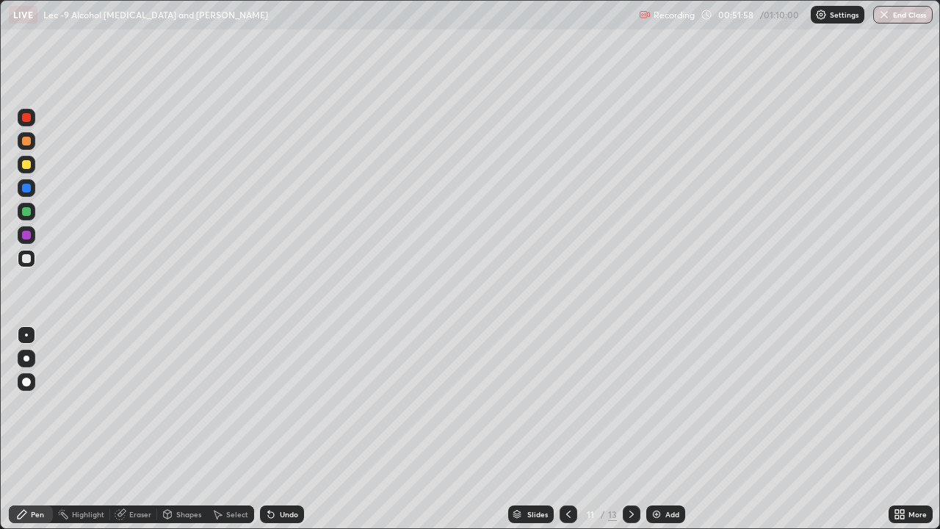
click at [567, 438] on icon at bounding box center [569, 514] width 12 height 12
click at [630, 438] on icon at bounding box center [632, 514] width 12 height 12
click at [565, 438] on icon at bounding box center [569, 514] width 12 height 12
click at [669, 438] on div "Add" at bounding box center [666, 515] width 39 height 18
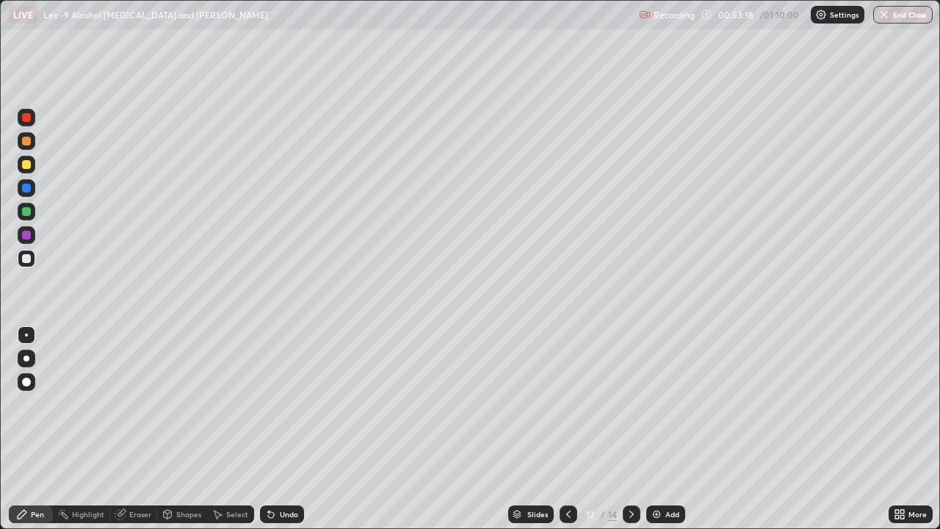
click at [26, 165] on div at bounding box center [26, 164] width 9 height 9
click at [27, 212] on div at bounding box center [26, 211] width 9 height 9
click at [665, 438] on div "Add" at bounding box center [666, 515] width 39 height 18
click at [35, 265] on div at bounding box center [27, 259] width 18 height 24
click at [27, 212] on div at bounding box center [26, 211] width 9 height 9
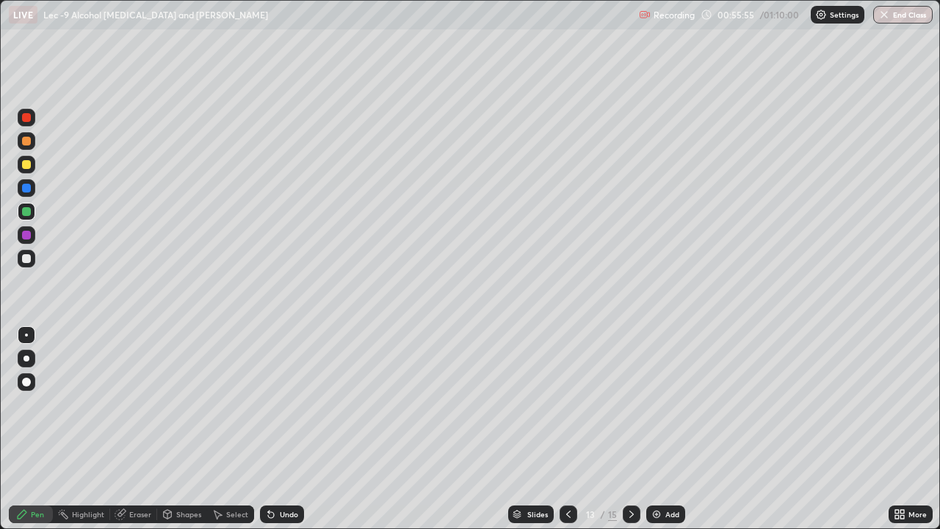
click at [34, 262] on div at bounding box center [27, 259] width 18 height 18
click at [134, 438] on div "Eraser" at bounding box center [140, 514] width 22 height 7
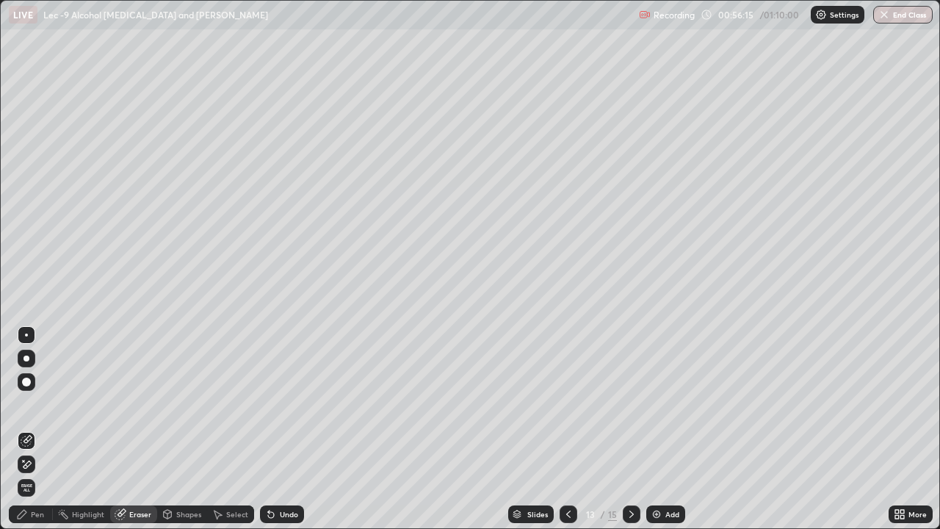
click at [39, 438] on div "Pen" at bounding box center [31, 515] width 44 height 18
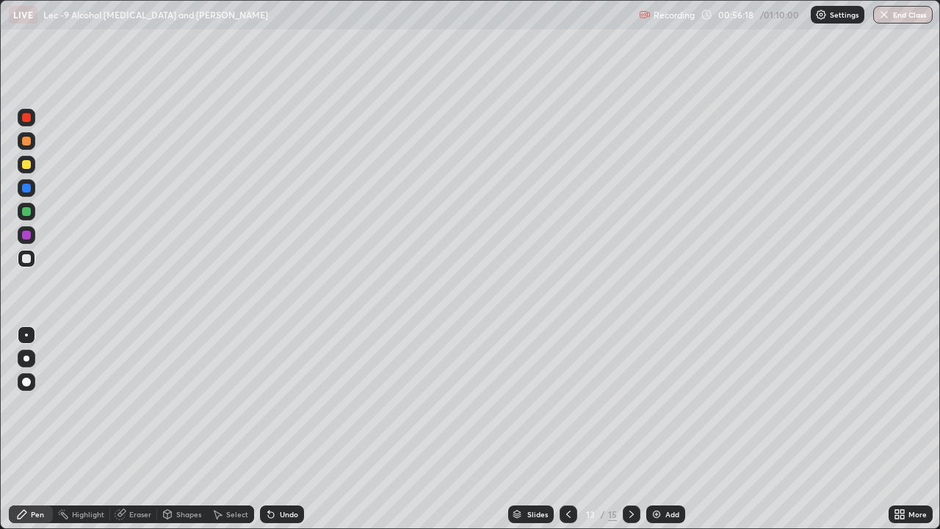
click at [268, 438] on icon at bounding box center [271, 515] width 6 height 6
click at [132, 438] on div "Eraser" at bounding box center [133, 515] width 47 height 18
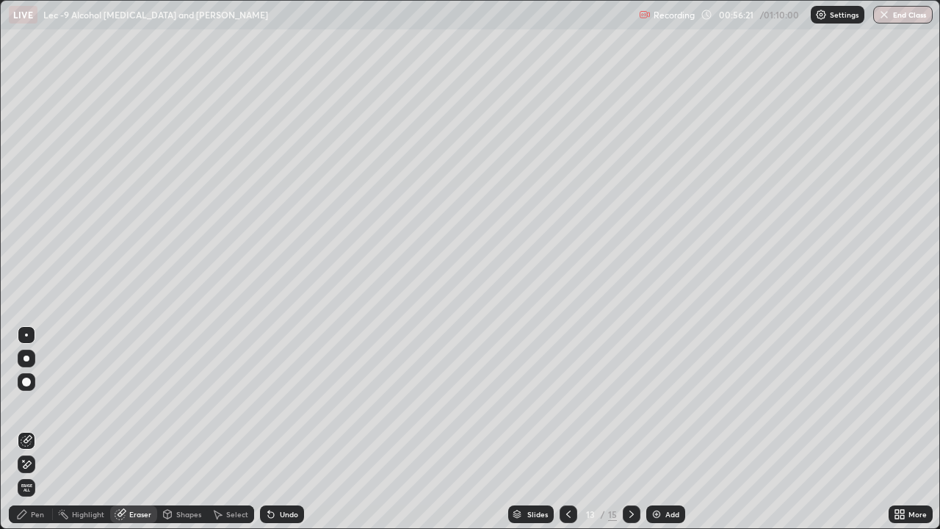
click at [44, 438] on div "Pen" at bounding box center [31, 515] width 44 height 18
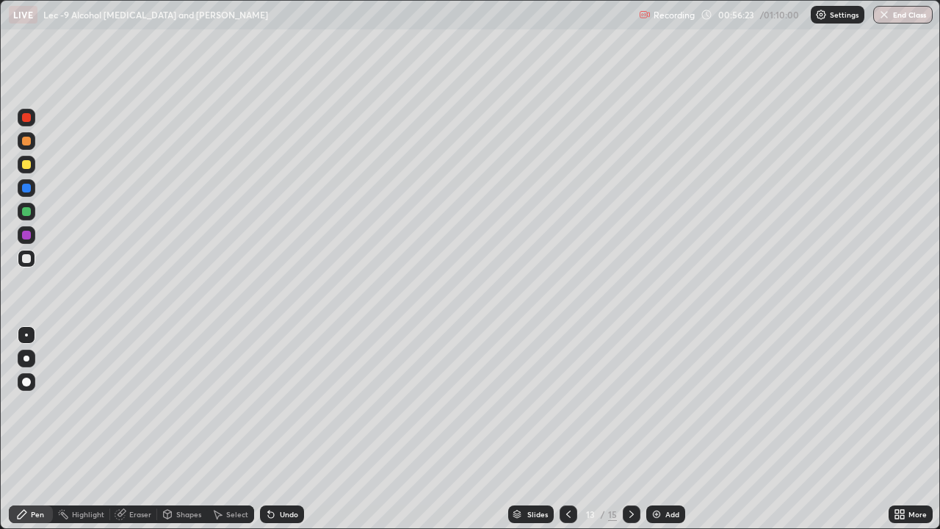
click at [121, 438] on icon at bounding box center [122, 512] width 8 height 7
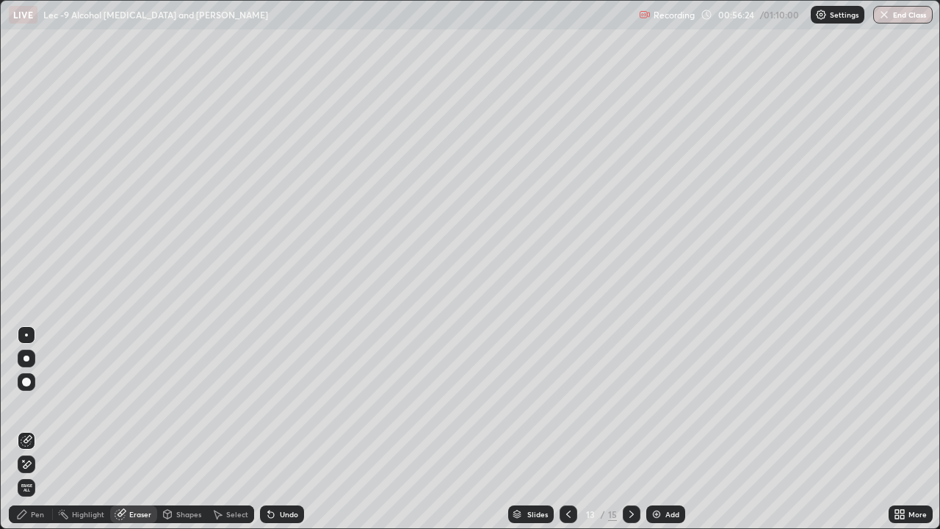
click at [46, 438] on div "Pen" at bounding box center [31, 515] width 44 height 18
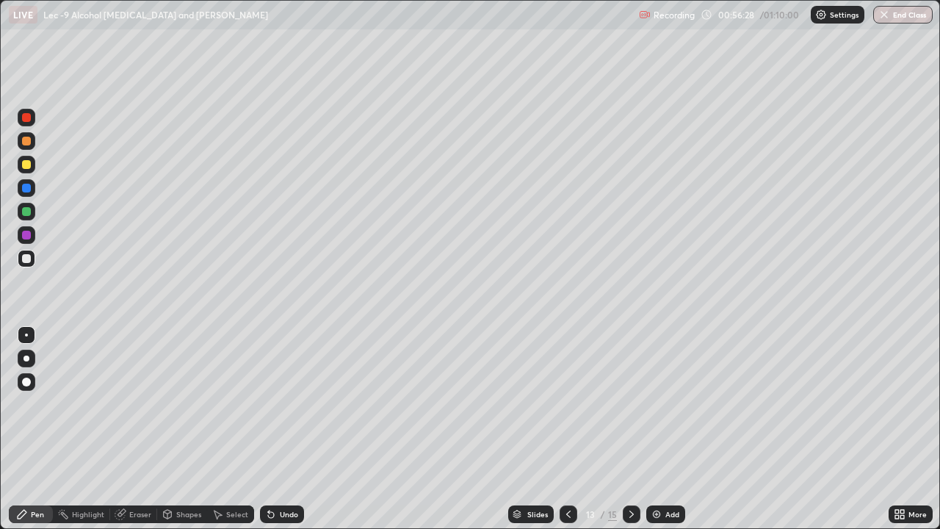
click at [265, 438] on icon at bounding box center [271, 514] width 12 height 12
click at [217, 438] on icon at bounding box center [218, 514] width 12 height 12
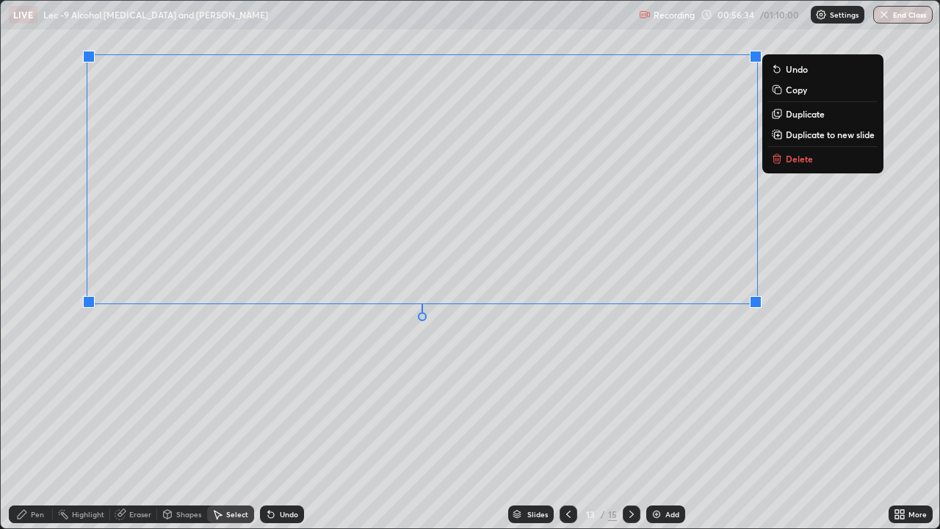
click at [42, 438] on div "Pen" at bounding box center [37, 514] width 13 height 7
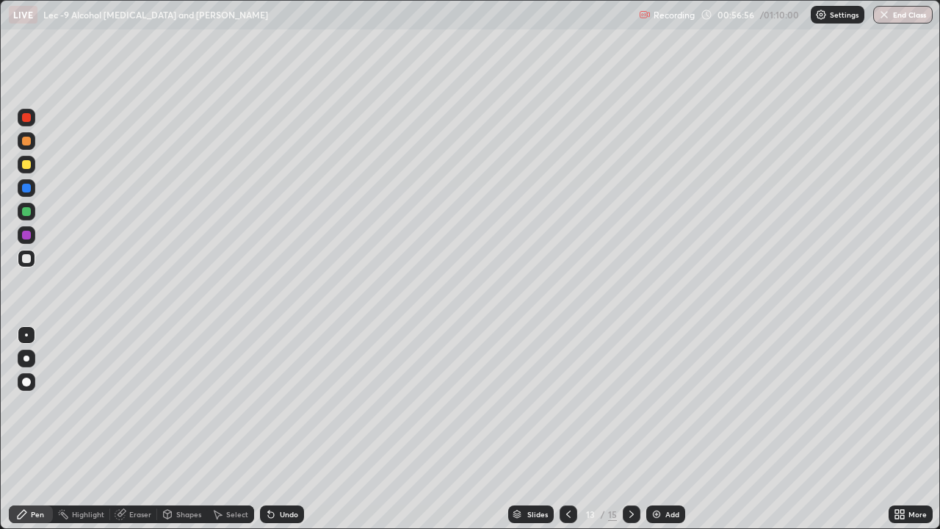
click at [27, 212] on div at bounding box center [26, 211] width 9 height 9
click at [662, 438] on div "Add" at bounding box center [666, 515] width 39 height 18
click at [567, 438] on icon at bounding box center [569, 514] width 12 height 12
click at [630, 438] on icon at bounding box center [632, 514] width 12 height 12
click at [27, 259] on div at bounding box center [26, 258] width 9 height 9
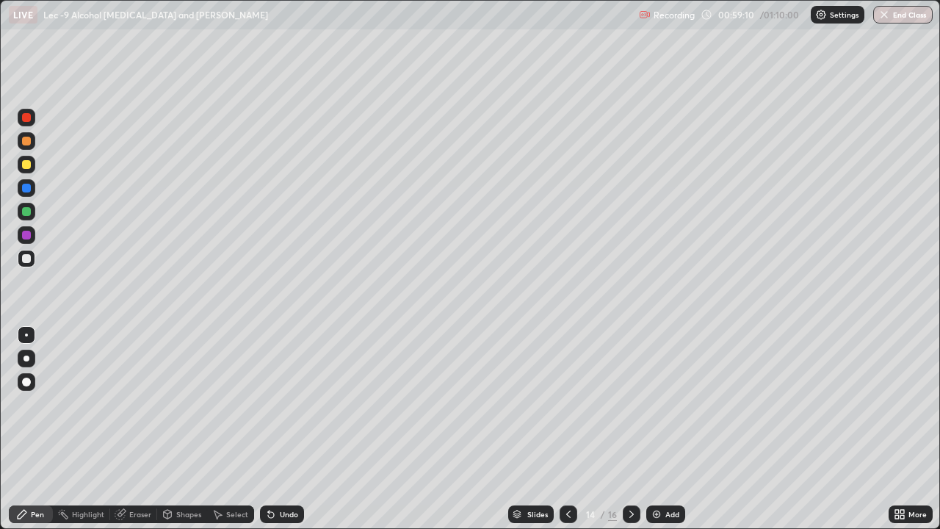
click at [32, 170] on div at bounding box center [27, 165] width 18 height 18
click at [34, 217] on div at bounding box center [27, 212] width 18 height 18
click at [234, 438] on div "Select" at bounding box center [237, 514] width 22 height 7
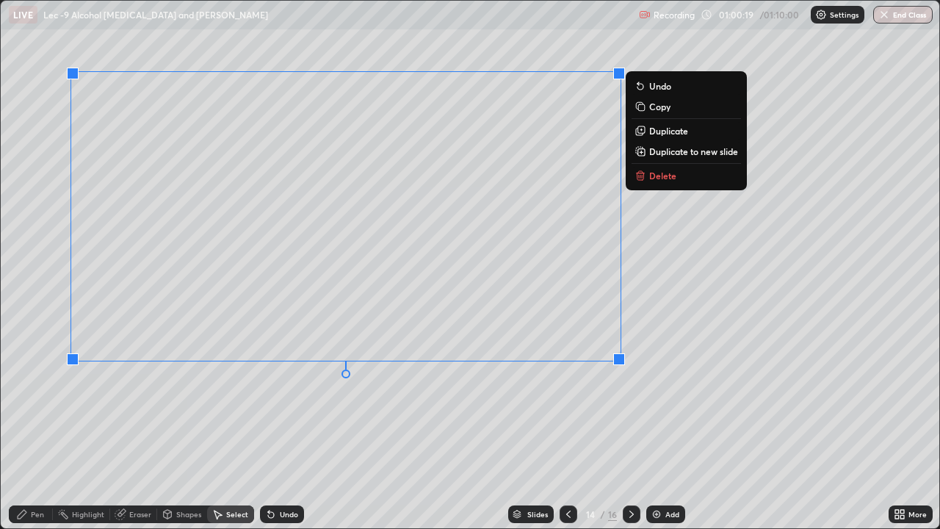
click at [43, 438] on div "Pen" at bounding box center [37, 514] width 13 height 7
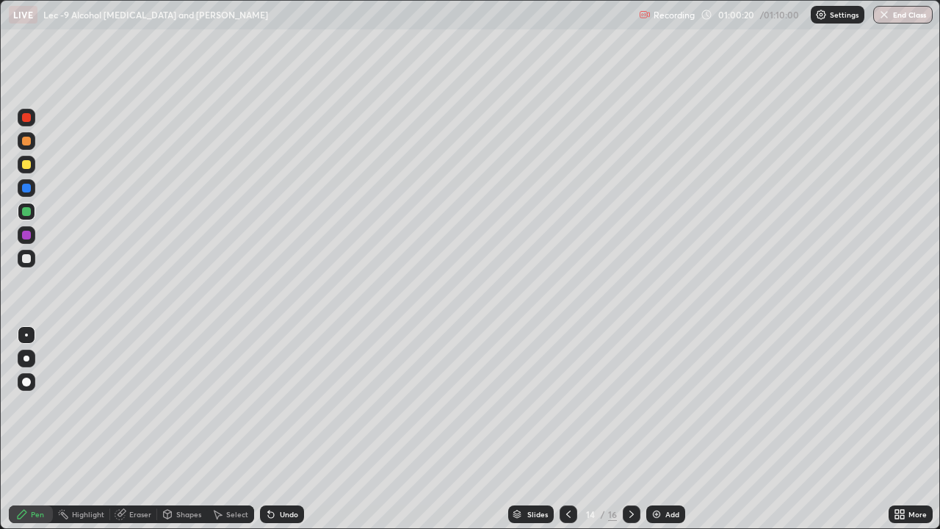
click at [32, 254] on div at bounding box center [27, 259] width 18 height 18
click at [285, 438] on div "Undo" at bounding box center [282, 515] width 44 height 18
click at [32, 217] on div at bounding box center [27, 212] width 18 height 18
click at [268, 438] on icon at bounding box center [271, 515] width 6 height 6
click at [219, 438] on icon at bounding box center [218, 514] width 12 height 12
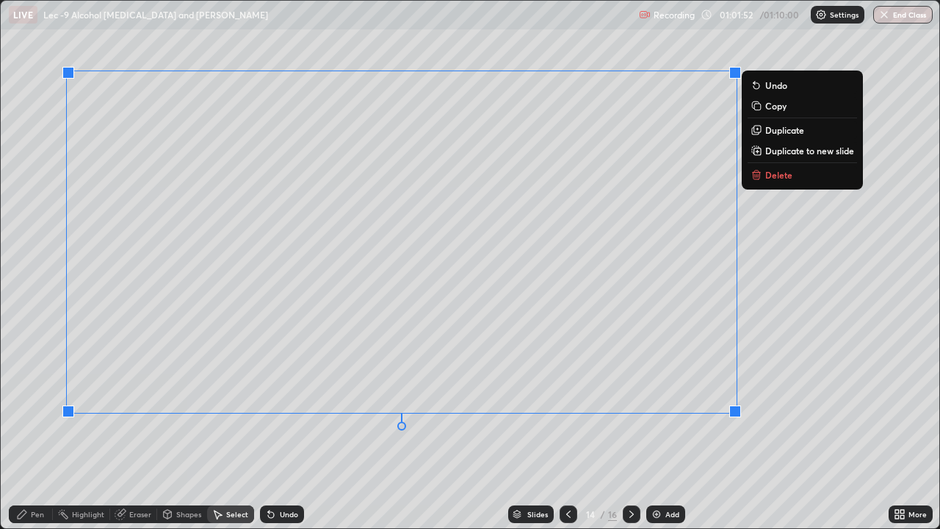
click at [697, 438] on div "0 ° Undo Copy Duplicate Duplicate to new slide Delete" at bounding box center [470, 265] width 939 height 528
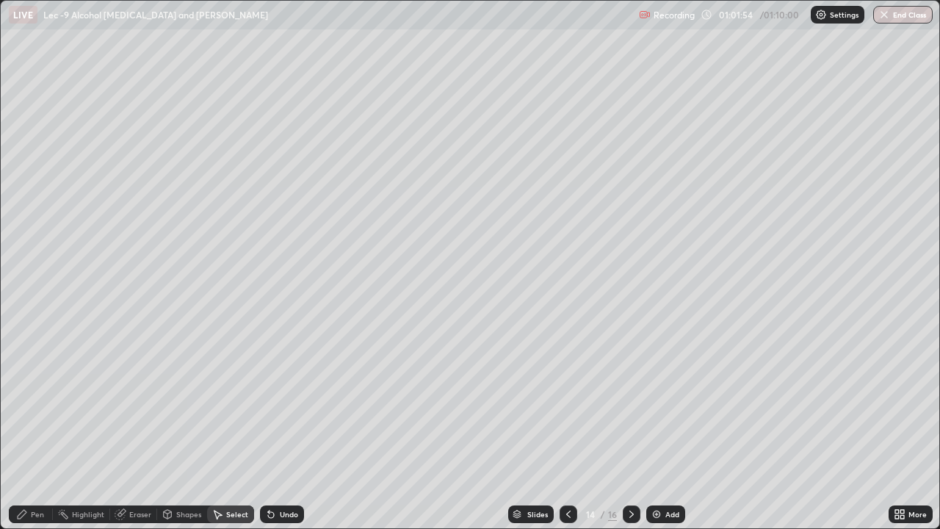
click at [48, 438] on div "Pen" at bounding box center [31, 515] width 44 height 18
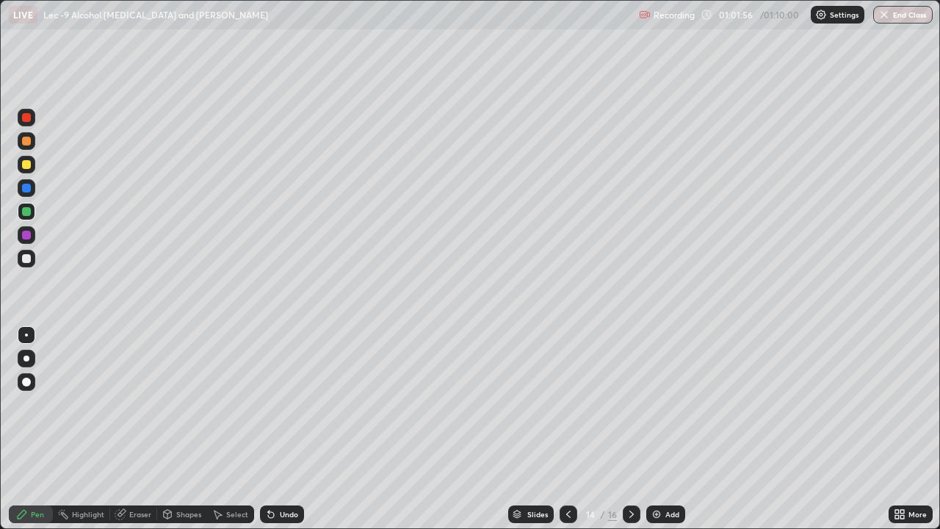
click at [30, 167] on div at bounding box center [26, 164] width 9 height 9
click at [268, 438] on icon at bounding box center [268, 511] width 1 height 1
click at [271, 438] on icon at bounding box center [271, 515] width 6 height 6
click at [268, 438] on icon at bounding box center [271, 515] width 6 height 6
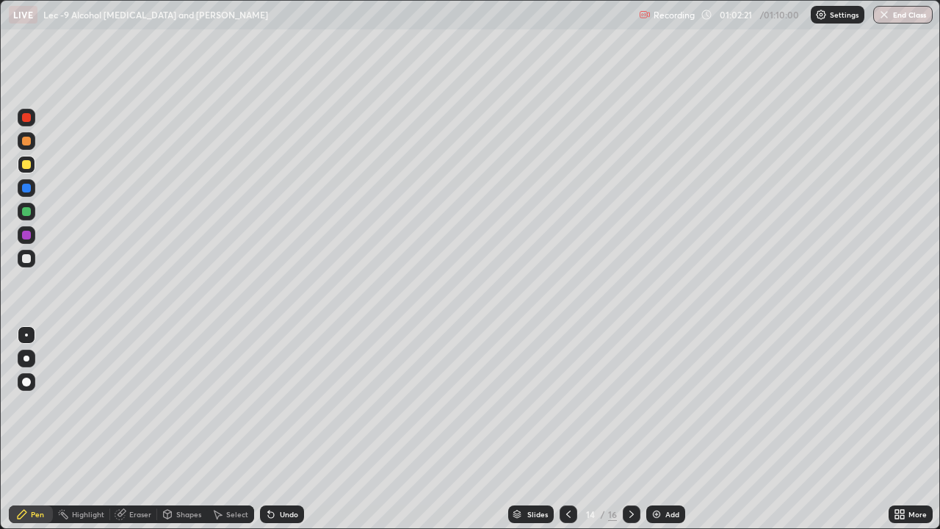
click at [268, 438] on icon at bounding box center [271, 515] width 6 height 6
click at [269, 438] on icon at bounding box center [271, 515] width 6 height 6
click at [268, 438] on icon at bounding box center [271, 515] width 6 height 6
click at [269, 438] on icon at bounding box center [271, 515] width 6 height 6
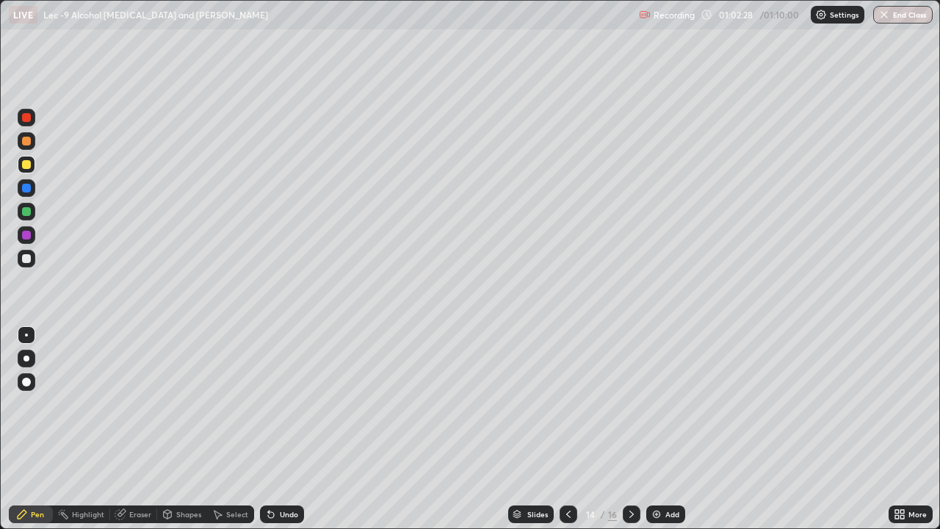
click at [268, 438] on icon at bounding box center [271, 515] width 6 height 6
click at [269, 438] on icon at bounding box center [271, 515] width 6 height 6
click at [661, 438] on img at bounding box center [657, 514] width 12 height 12
click at [34, 216] on div at bounding box center [27, 212] width 18 height 18
click at [32, 265] on div at bounding box center [27, 259] width 18 height 18
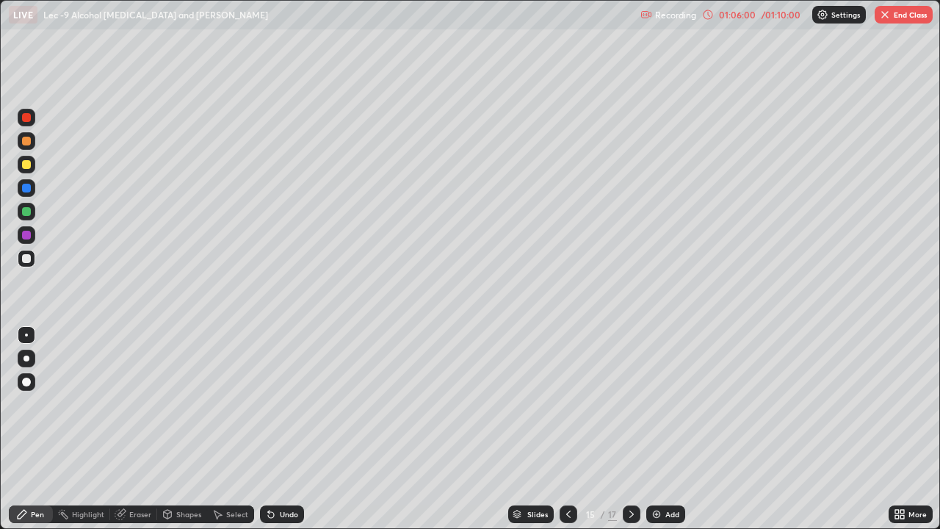
click at [268, 438] on icon at bounding box center [268, 511] width 1 height 1
click at [268, 438] on icon at bounding box center [271, 515] width 6 height 6
click at [567, 438] on icon at bounding box center [569, 514] width 12 height 12
click at [632, 438] on icon at bounding box center [632, 514] width 12 height 12
click at [276, 438] on div "Undo" at bounding box center [282, 515] width 44 height 18
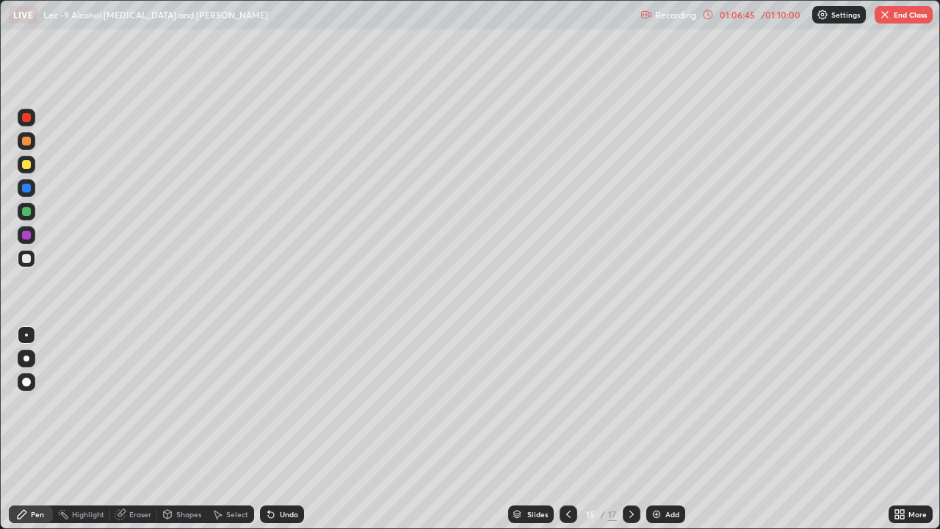
click at [274, 438] on icon at bounding box center [271, 514] width 12 height 12
click at [30, 213] on div at bounding box center [26, 211] width 9 height 9
click at [268, 438] on icon at bounding box center [271, 515] width 6 height 6
click at [230, 438] on div "Select" at bounding box center [237, 514] width 22 height 7
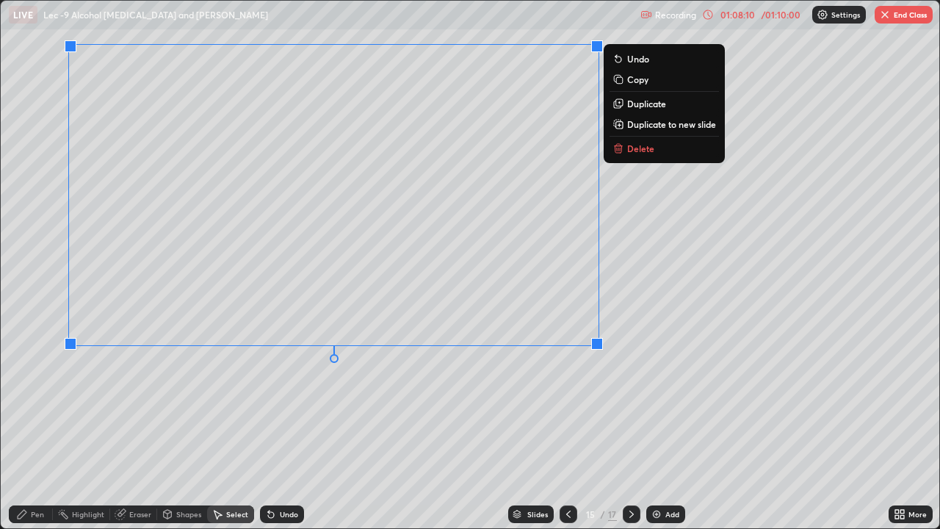
click at [36, 438] on div "Pen" at bounding box center [37, 514] width 13 height 7
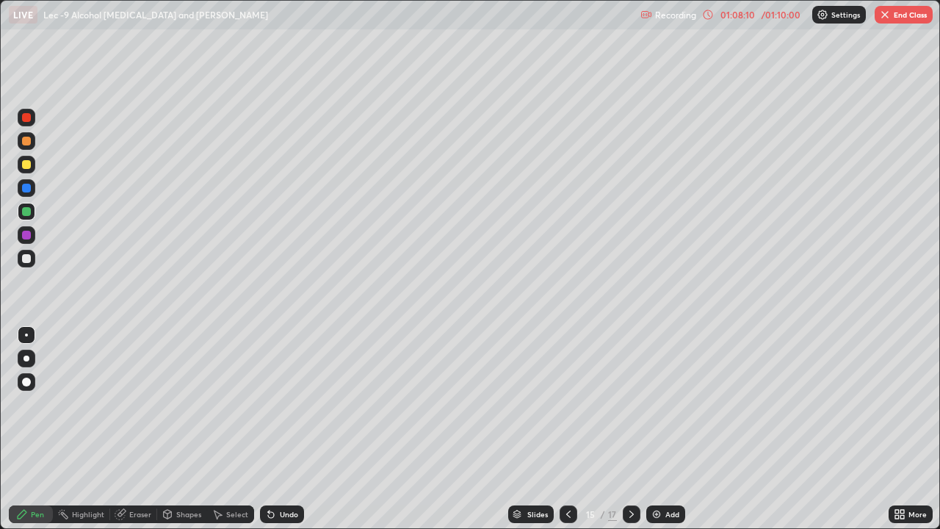
click at [27, 262] on div at bounding box center [26, 258] width 9 height 9
click at [29, 212] on div at bounding box center [26, 211] width 9 height 9
click at [268, 438] on icon at bounding box center [271, 515] width 6 height 6
click at [567, 438] on icon at bounding box center [569, 514] width 4 height 7
click at [630, 438] on icon at bounding box center [632, 514] width 12 height 12
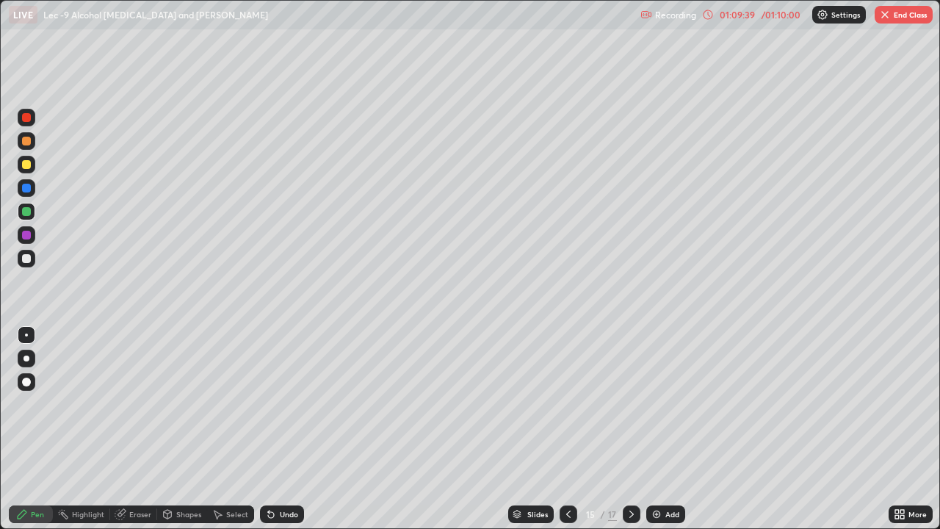
click at [657, 438] on img at bounding box center [657, 514] width 12 height 12
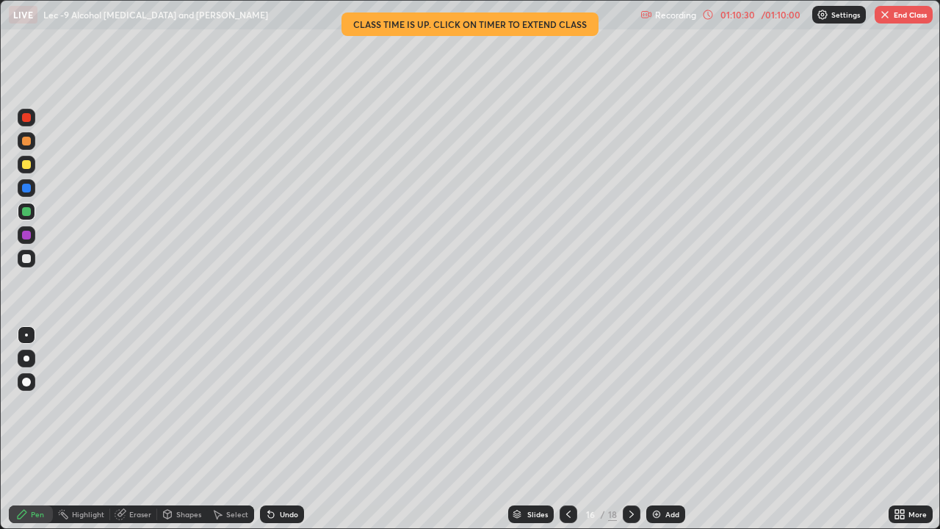
click at [897, 438] on icon at bounding box center [898, 517] width 4 height 4
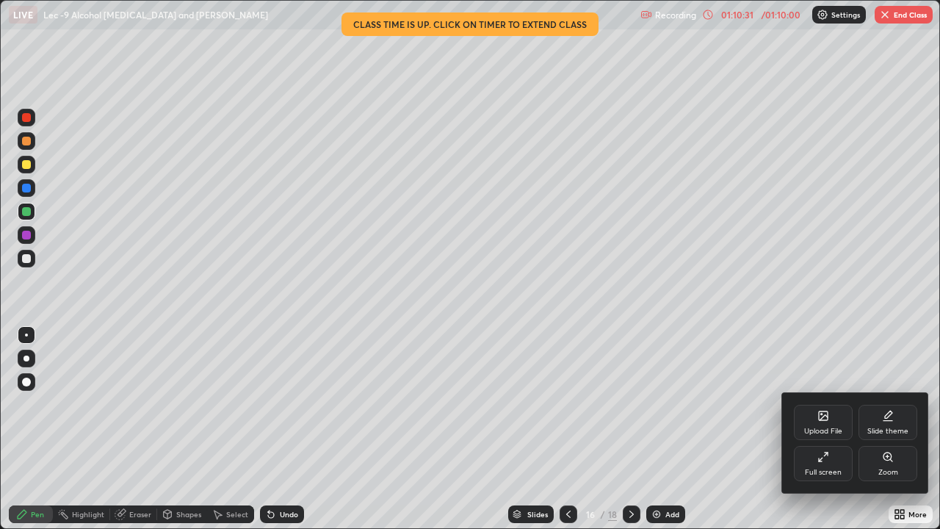
click at [829, 438] on icon at bounding box center [824, 457] width 12 height 12
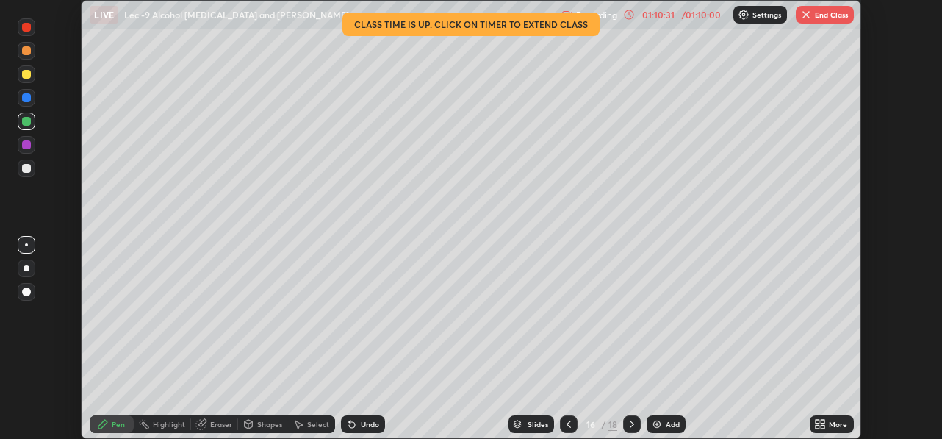
scroll to position [439, 942]
click at [876, 82] on div "Setting up your live class Class time is up. Click on timer to extend class" at bounding box center [471, 219] width 942 height 439
click at [809, 15] on img "button" at bounding box center [806, 15] width 12 height 12
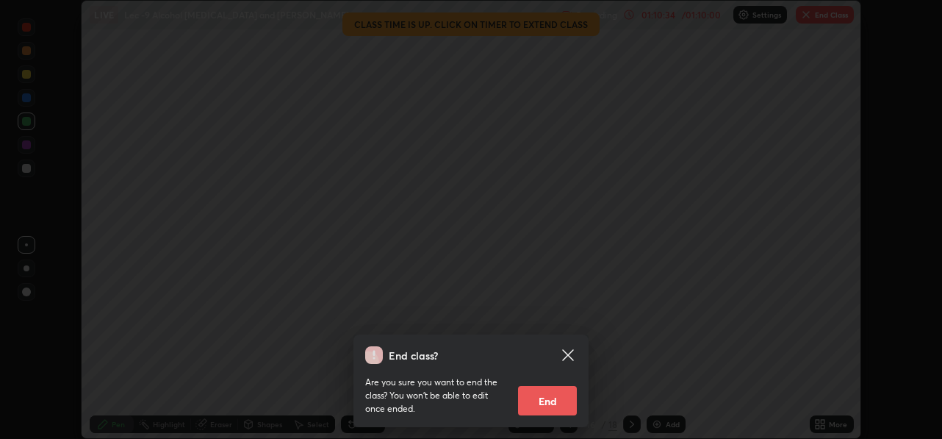
click at [561, 401] on button "End" at bounding box center [547, 400] width 59 height 29
